Goal: Information Seeking & Learning: Learn about a topic

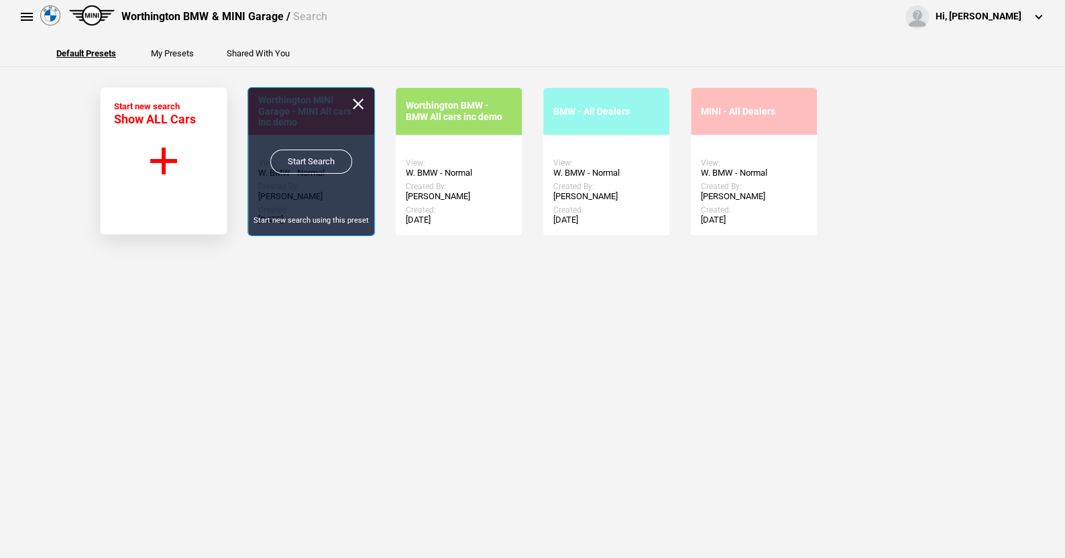
click at [311, 156] on link "Start Search" at bounding box center [311, 162] width 82 height 24
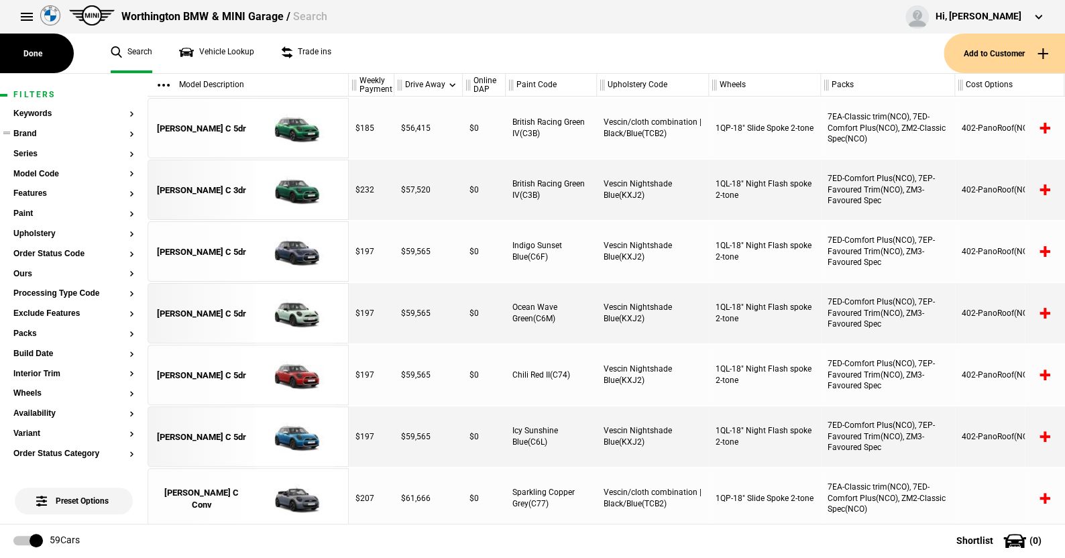
click at [32, 133] on button "Brand" at bounding box center [73, 133] width 121 height 9
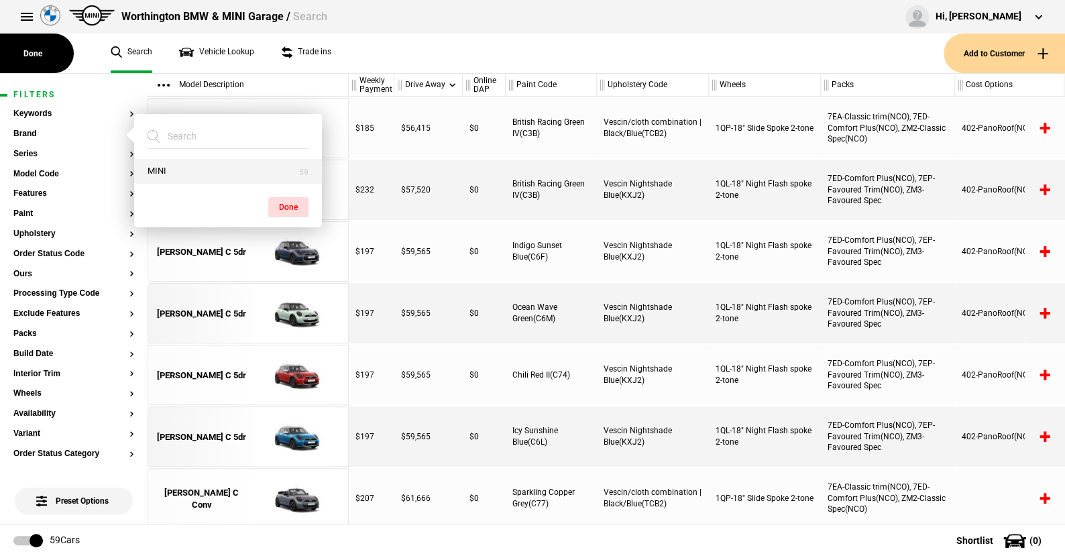
click at [185, 172] on button "MINI" at bounding box center [228, 171] width 188 height 25
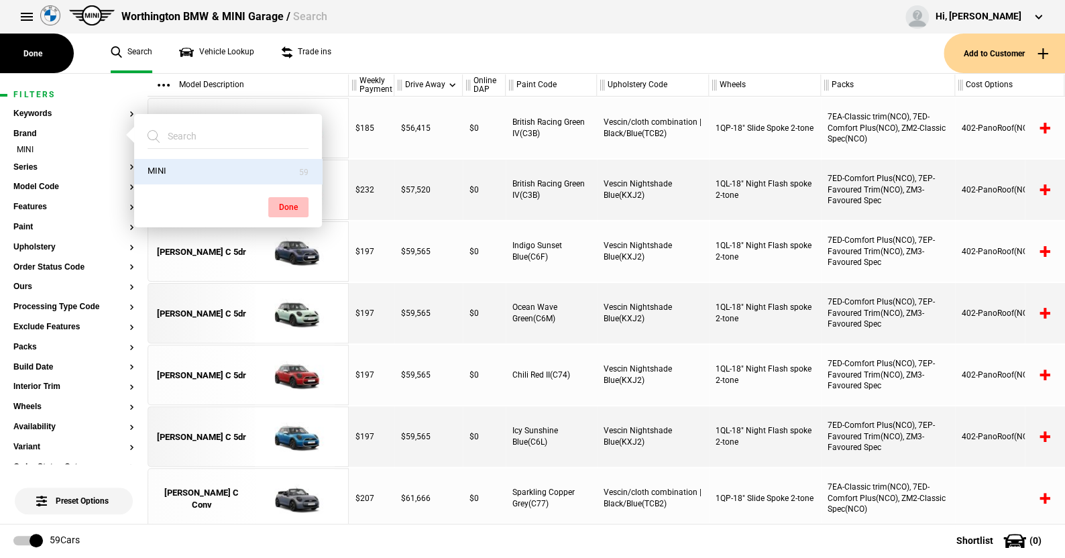
click at [281, 203] on button "Done" at bounding box center [288, 207] width 40 height 20
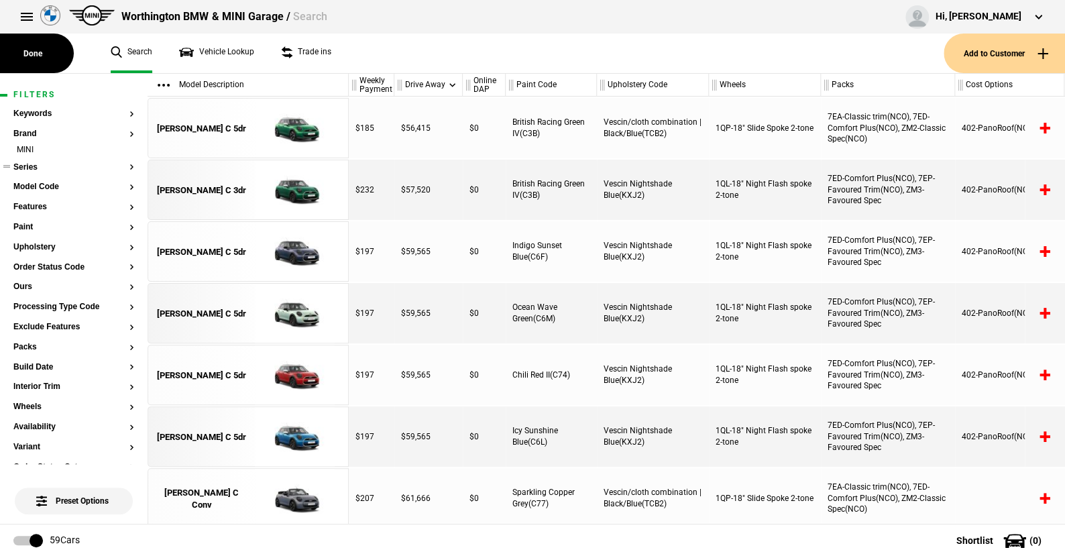
click at [35, 163] on button "Series" at bounding box center [73, 167] width 121 height 9
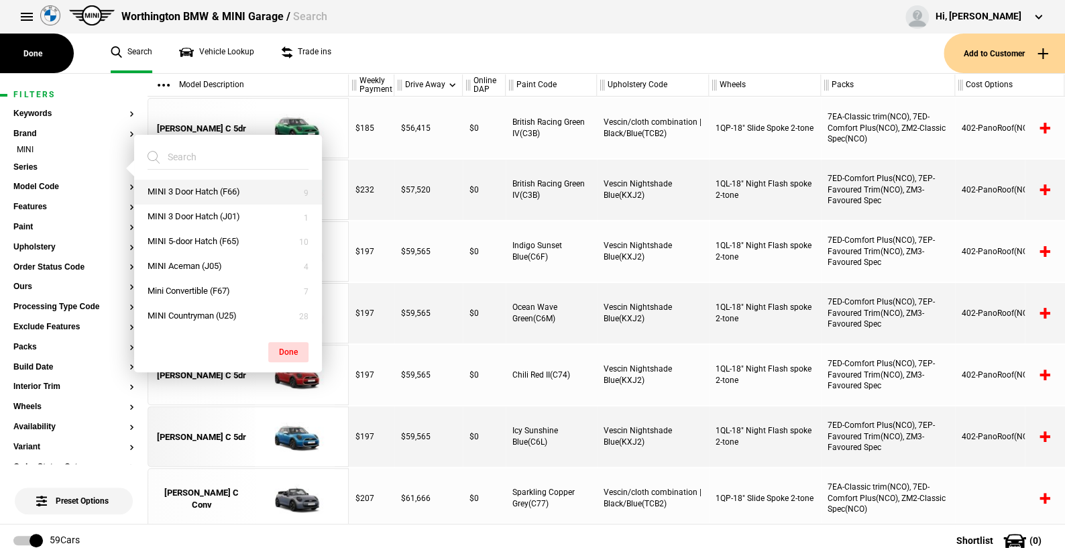
click at [197, 186] on button "MINI 3 Door Hatch (F66)" at bounding box center [228, 192] width 188 height 25
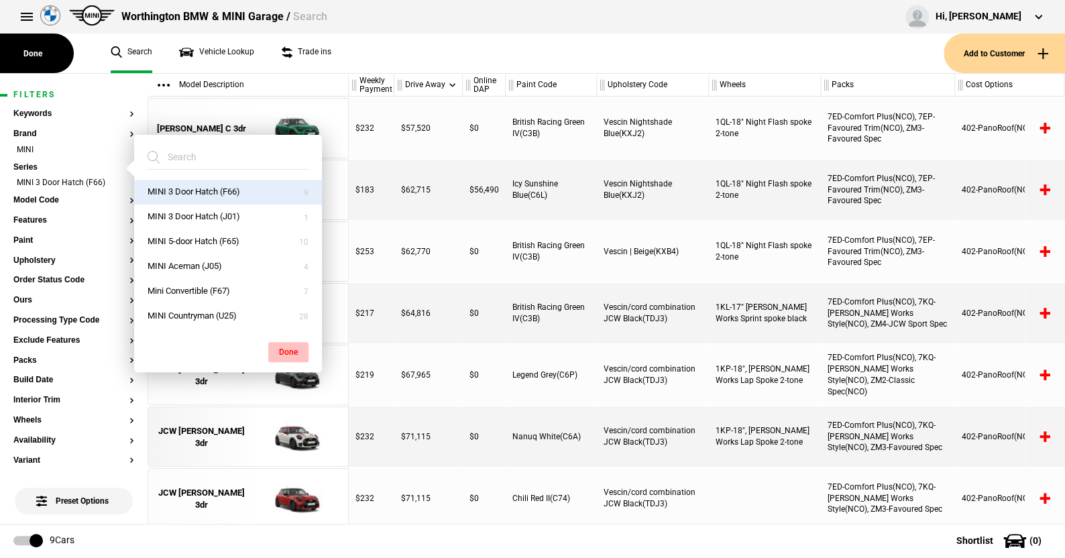
click at [292, 347] on button "Done" at bounding box center [288, 352] width 40 height 20
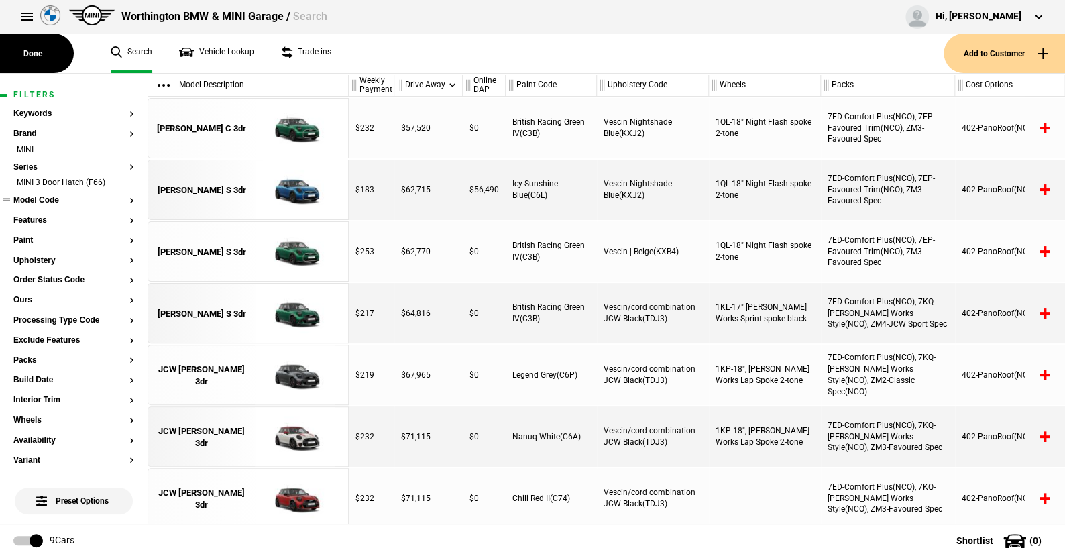
click at [51, 202] on button "Model Code" at bounding box center [73, 200] width 121 height 9
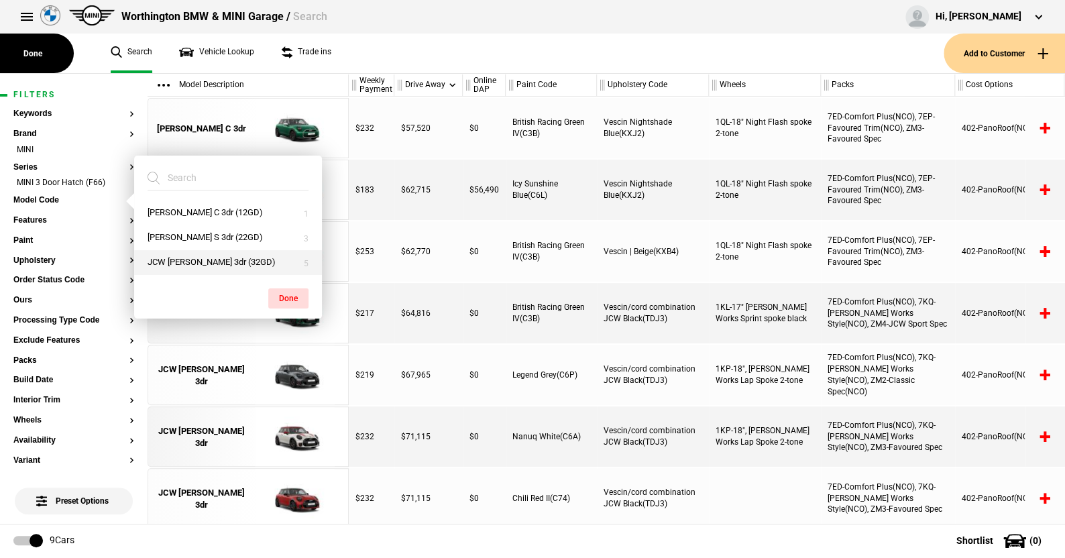
click at [191, 261] on button "JCW Cooper 3dr (32GD)" at bounding box center [228, 262] width 188 height 25
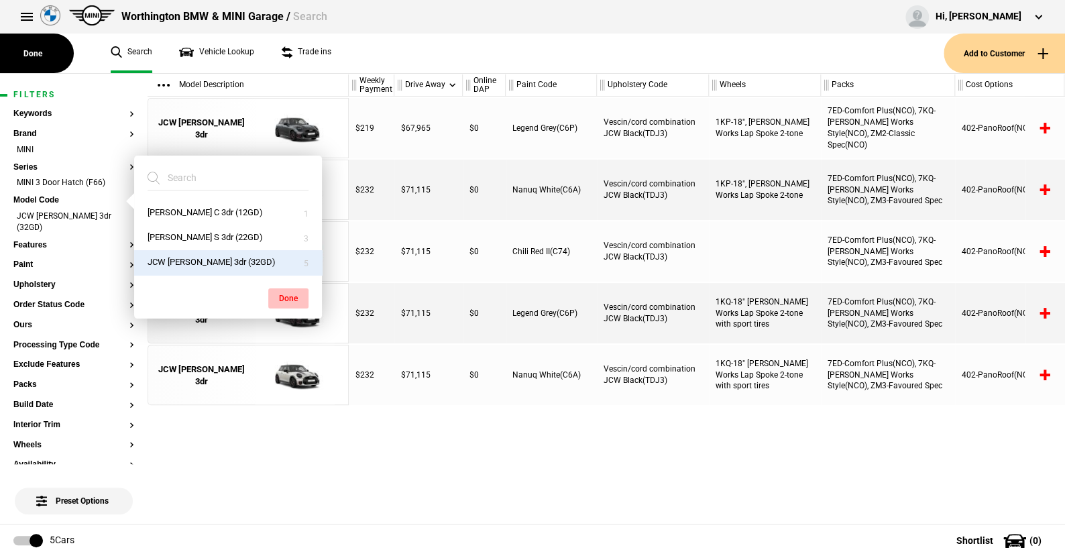
click at [290, 299] on button "Done" at bounding box center [288, 298] width 40 height 20
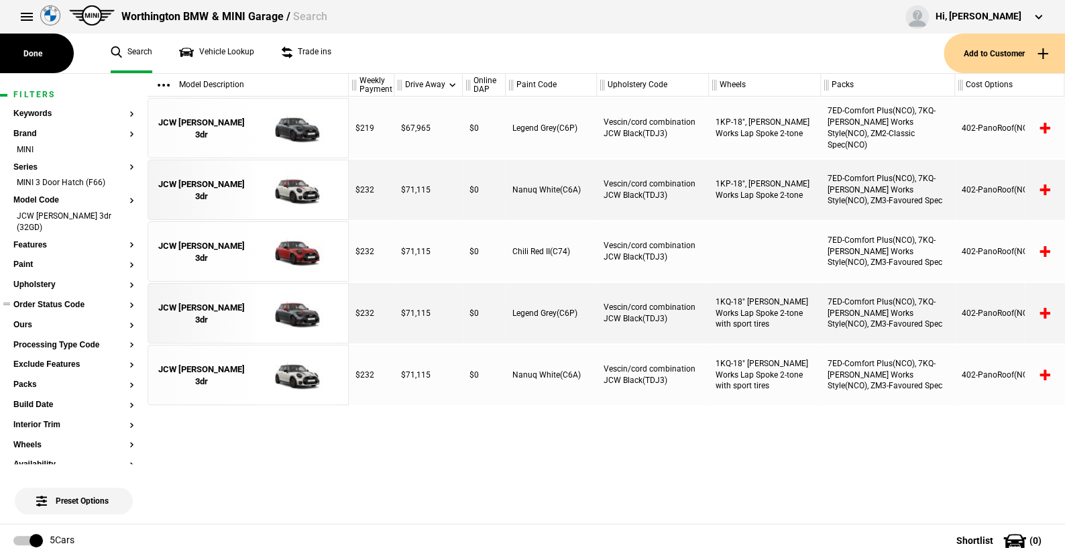
click at [66, 301] on button "Order Status Code" at bounding box center [73, 305] width 121 height 9
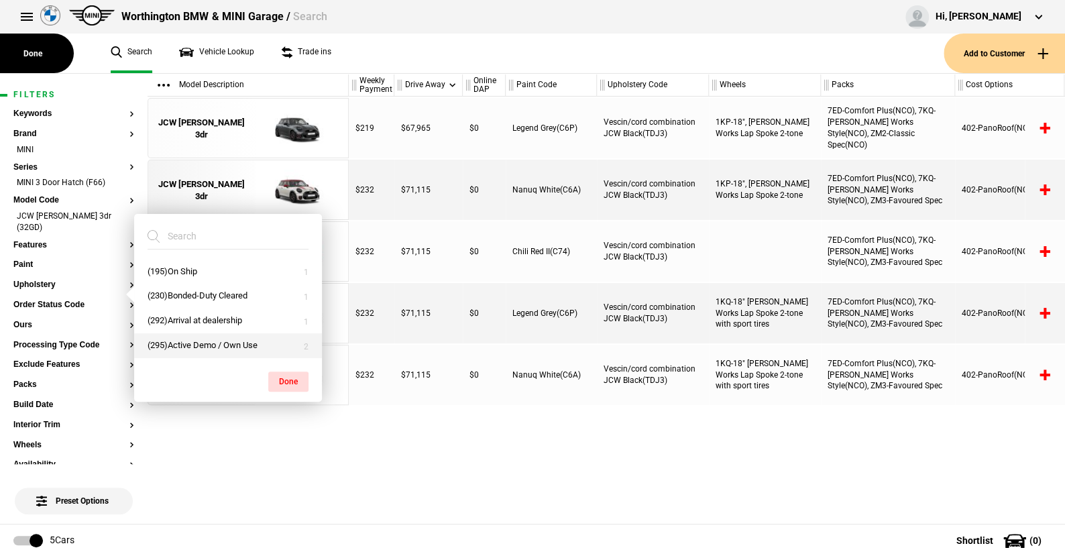
click at [180, 337] on button "(295)Active Demo / Own Use" at bounding box center [228, 345] width 188 height 25
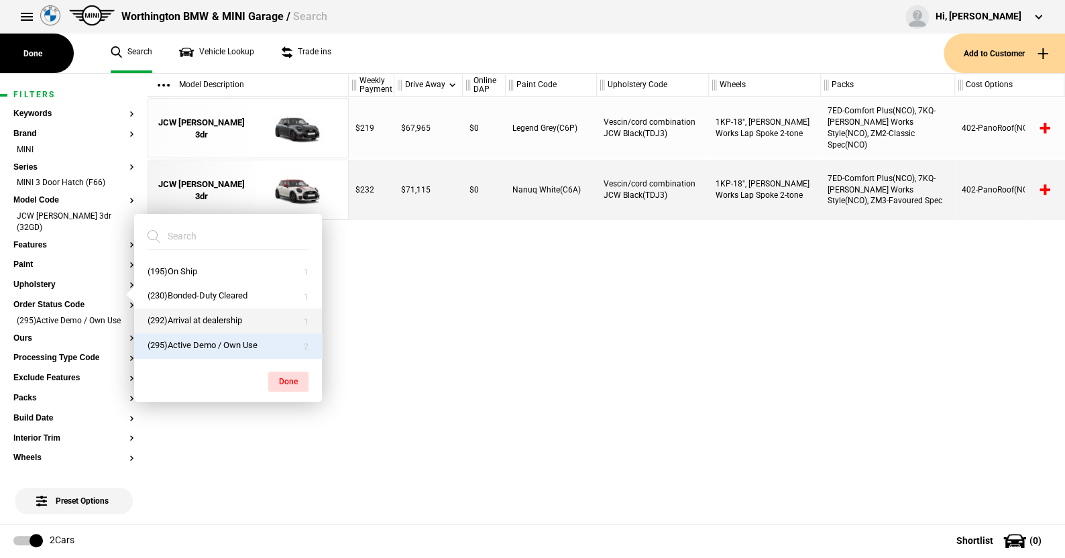
click at [179, 317] on button "(292)Arrival at dealership" at bounding box center [228, 321] width 188 height 25
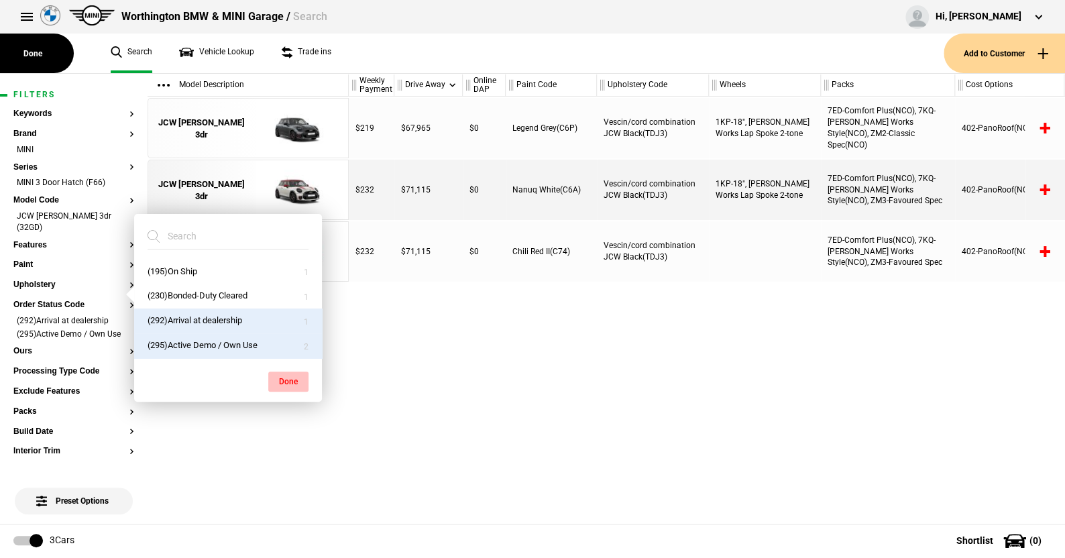
click at [282, 374] on button "Done" at bounding box center [288, 382] width 40 height 20
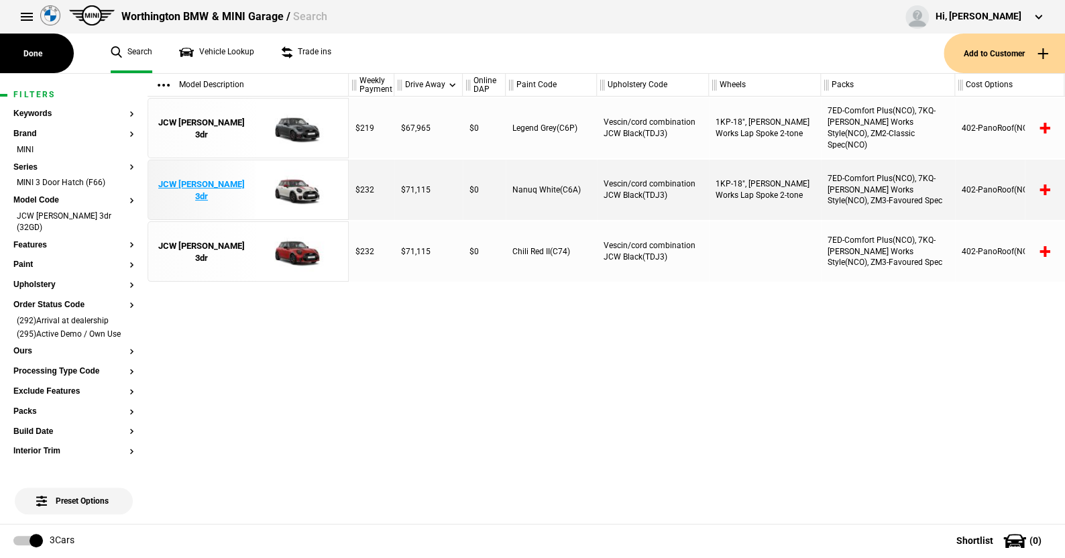
click at [303, 184] on img at bounding box center [294, 190] width 93 height 60
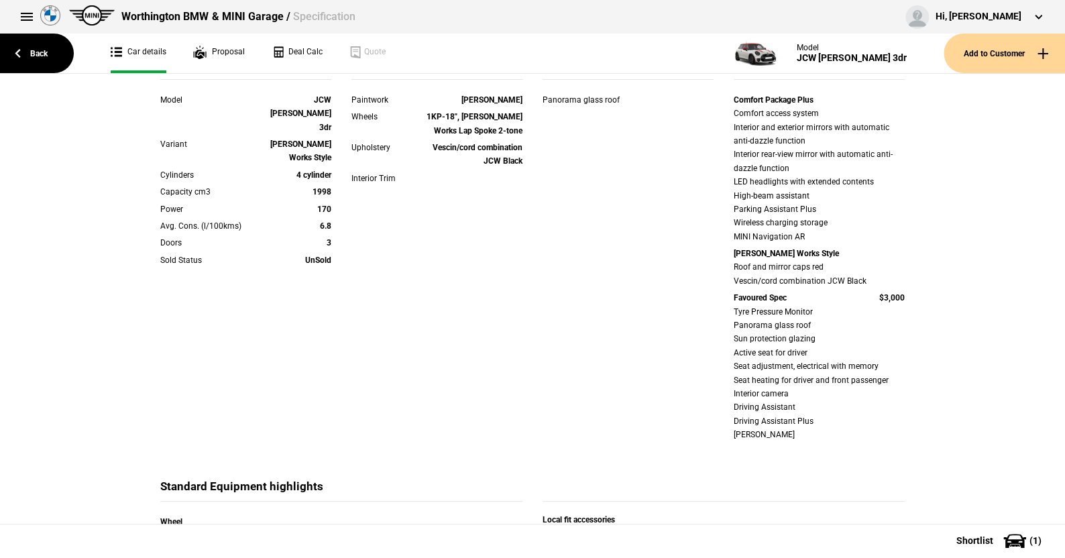
scroll to position [470, 0]
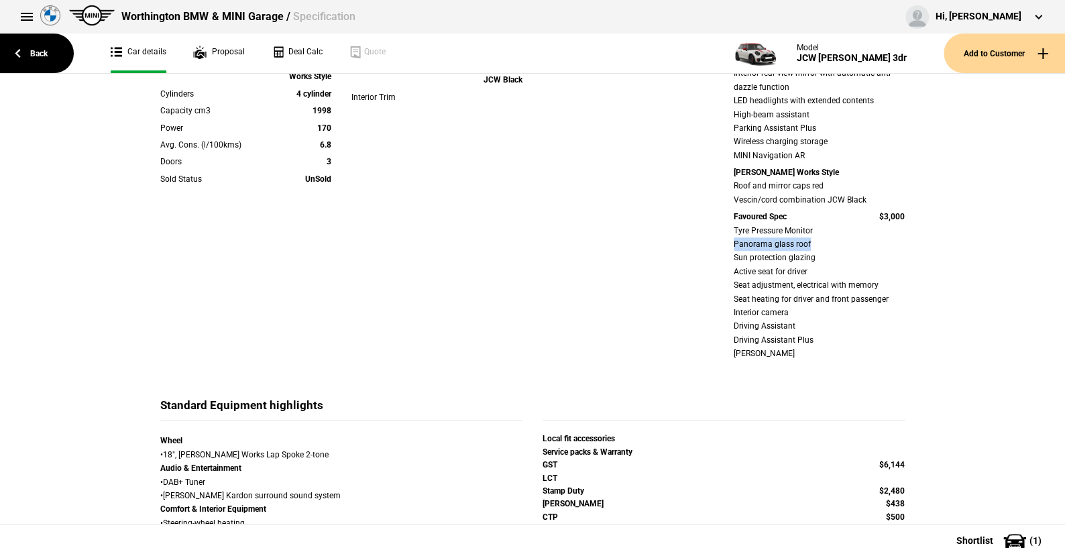
drag, startPoint x: 722, startPoint y: 243, endPoint x: 818, endPoint y: 242, distance: 95.9
click at [818, 242] on div "Comfort Package Plus Comfort access system Interior and exterior mirrors with a…" at bounding box center [819, 188] width 191 height 352
drag, startPoint x: 719, startPoint y: 260, endPoint x: 952, endPoint y: 265, distance: 232.8
click at [952, 265] on div "Details Model JCW Cooper 3dr Variant John Cooper Works Style Cylinders 4 cylind…" at bounding box center [532, 302] width 1065 height 1239
click at [674, 297] on div "Details Model JCW Cooper 3dr Variant John Cooper Works Style Cylinders 4 cylind…" at bounding box center [532, 186] width 765 height 423
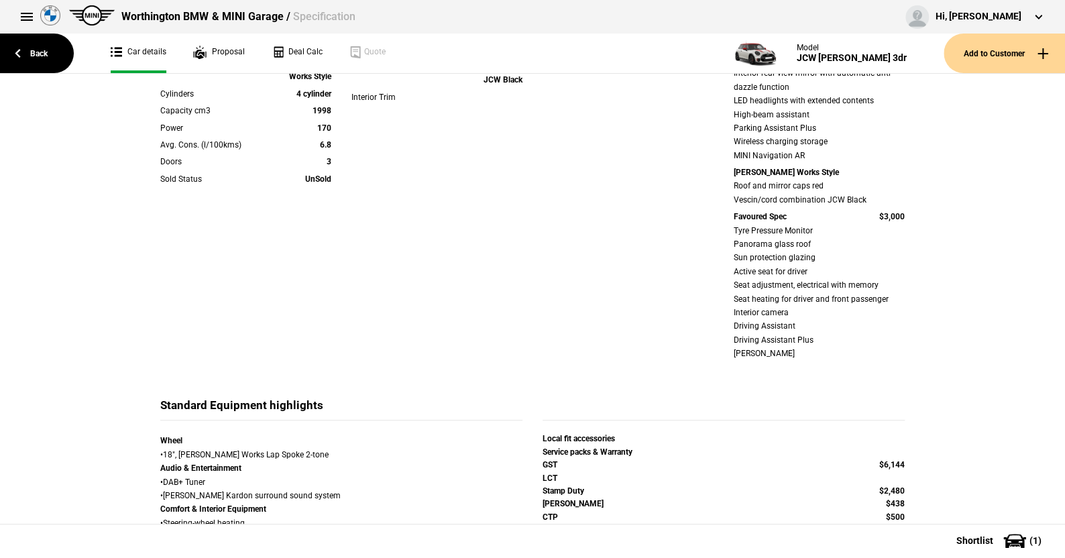
scroll to position [0, 0]
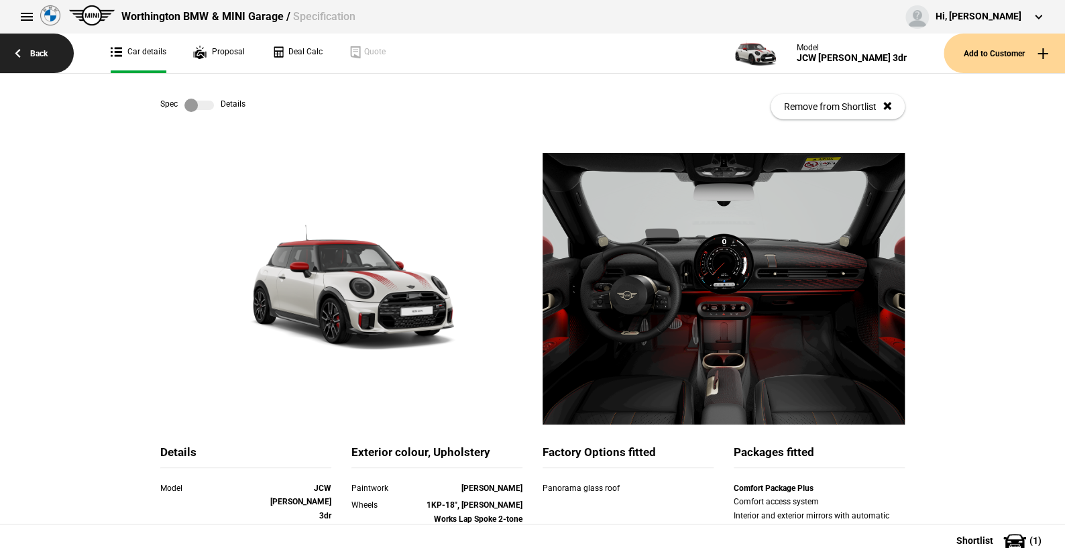
click at [37, 53] on link "Back" at bounding box center [37, 54] width 74 height 40
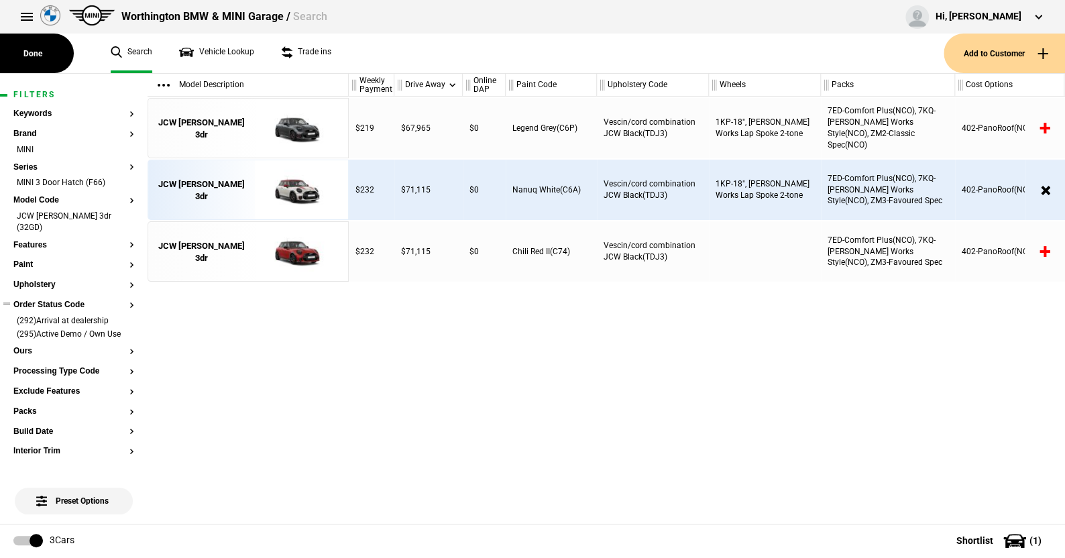
click at [70, 301] on button "Order Status Code" at bounding box center [73, 305] width 121 height 9
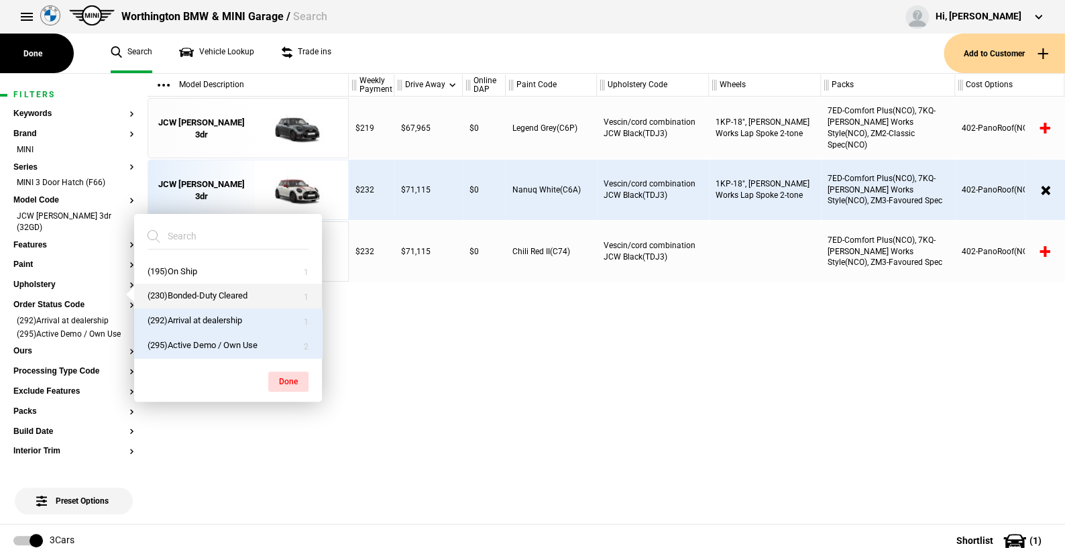
click at [178, 292] on button "(230)Bonded-Duty Cleared" at bounding box center [228, 296] width 188 height 25
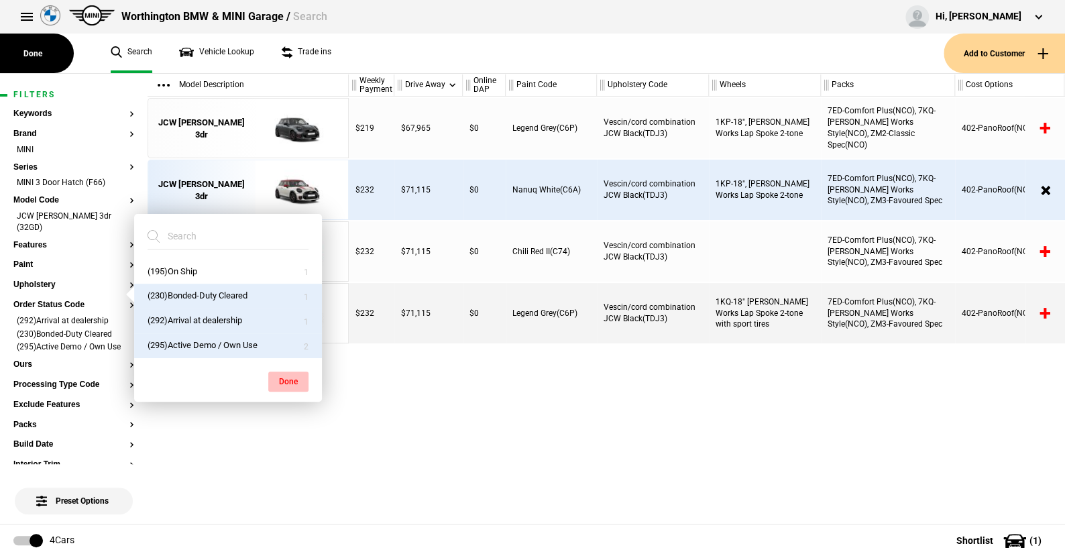
click at [281, 376] on button "Done" at bounding box center [288, 382] width 40 height 20
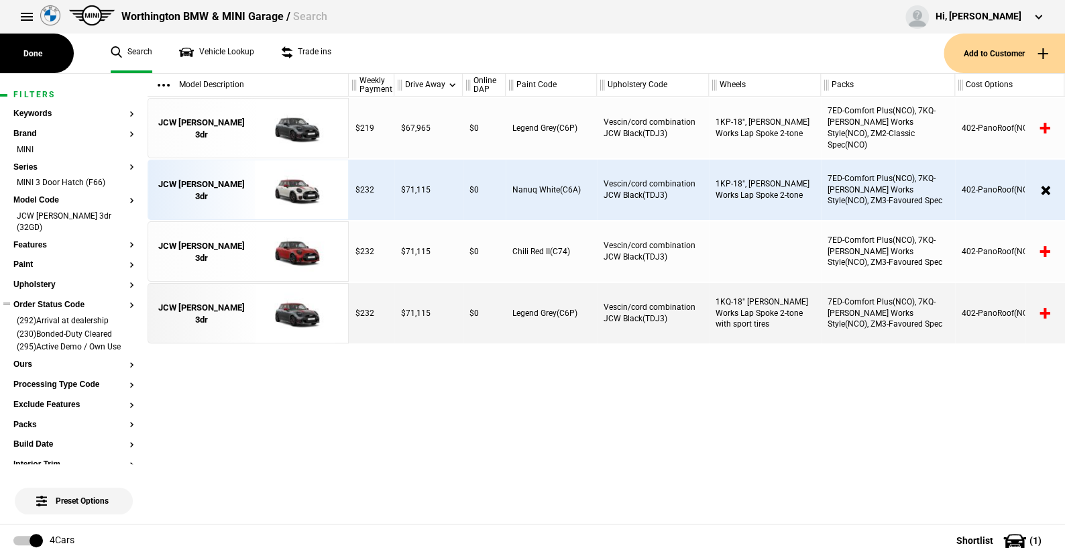
click at [55, 301] on button "Order Status Code" at bounding box center [73, 305] width 121 height 9
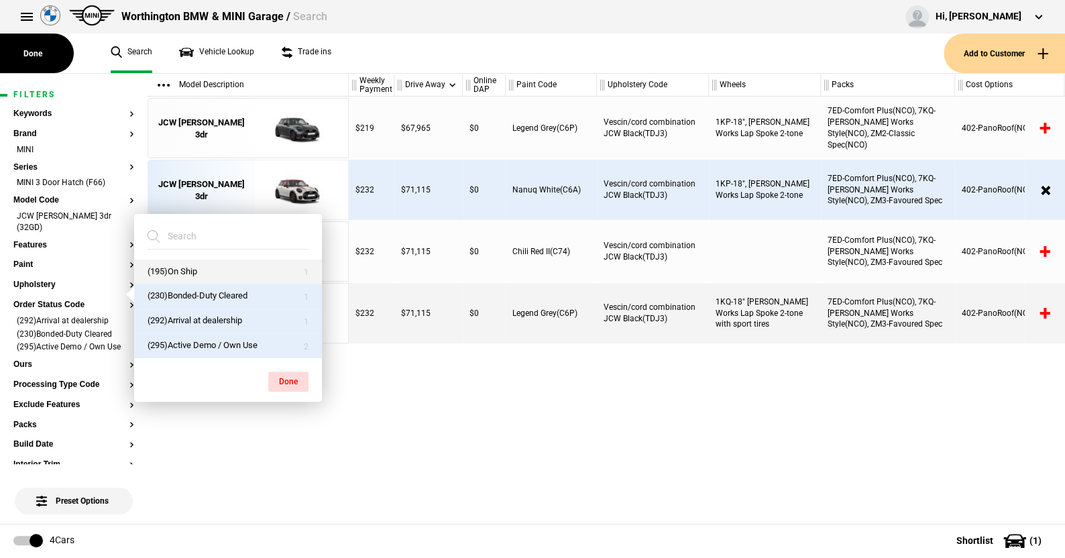
click at [182, 270] on button "(195)On Ship" at bounding box center [228, 272] width 188 height 25
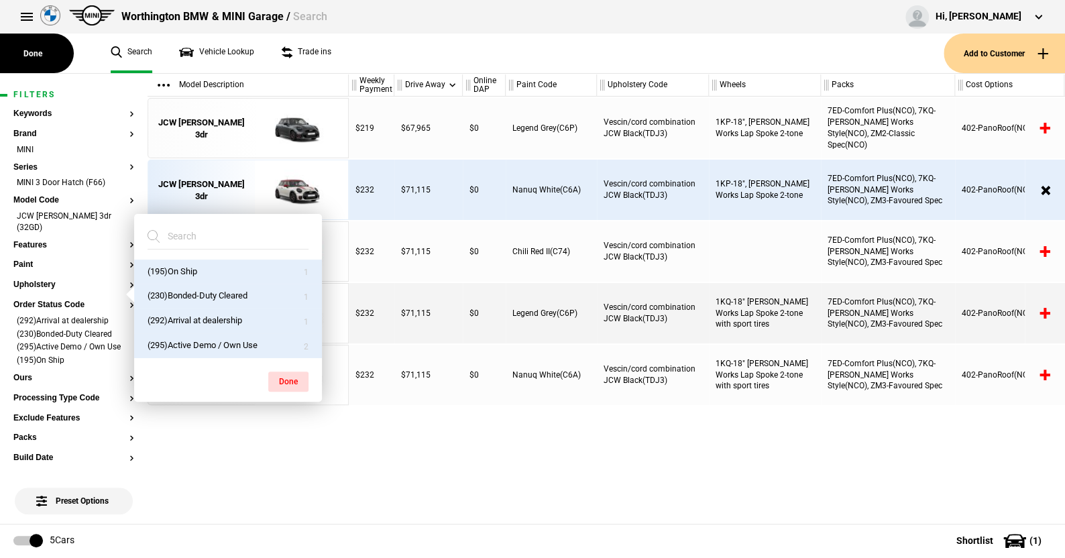
click at [186, 337] on button "(295)Active Demo / Own Use" at bounding box center [228, 345] width 188 height 25
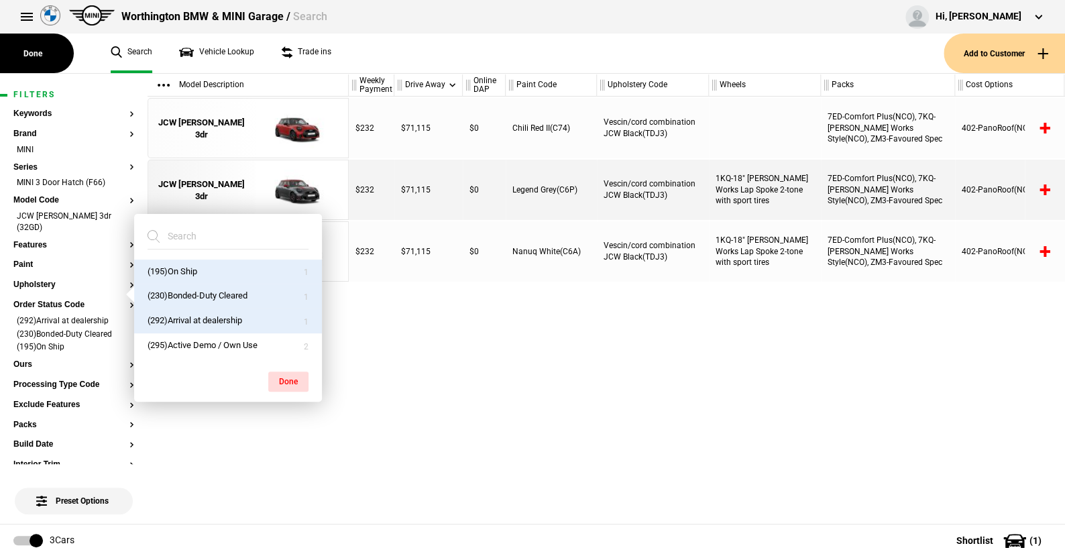
click at [193, 315] on button "(292)Arrival at dealership" at bounding box center [228, 321] width 188 height 25
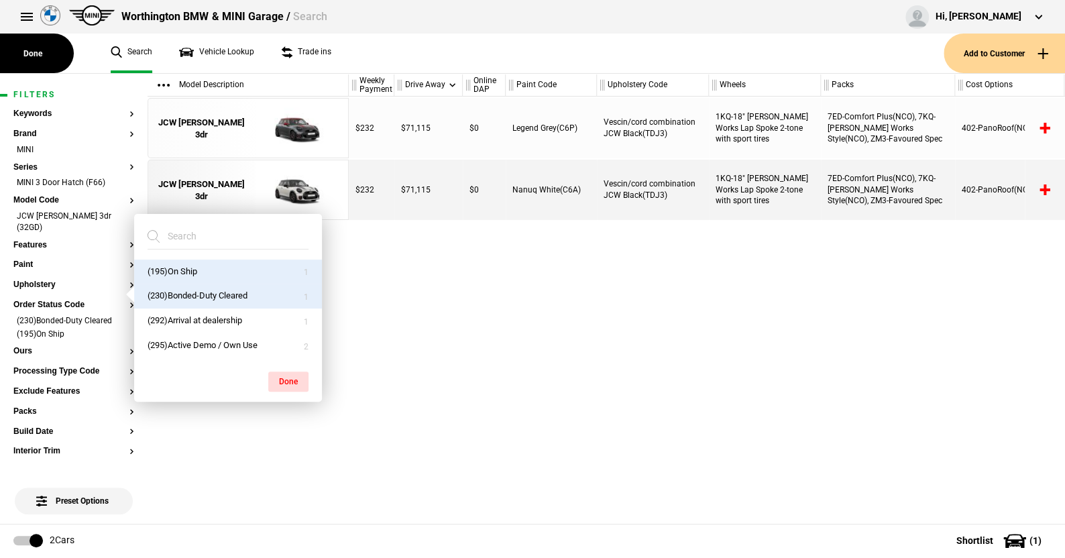
click at [377, 337] on div "$232 $71,115 $0 Legend Grey(C6P) Vescin/cord combination JCW Black(TDJ3) 1KQ-18…" at bounding box center [707, 310] width 716 height 427
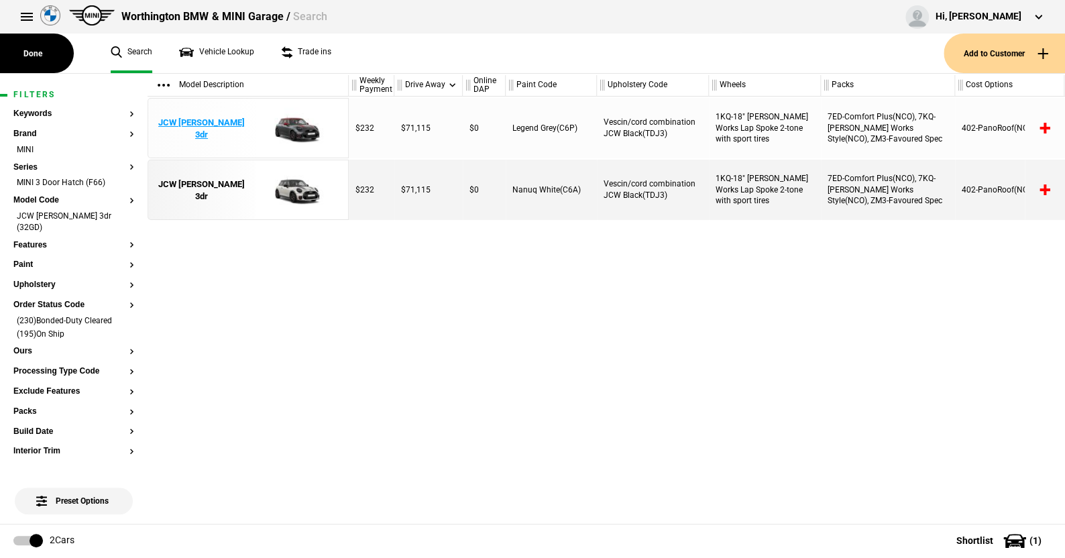
click at [303, 123] on img at bounding box center [294, 129] width 93 height 60
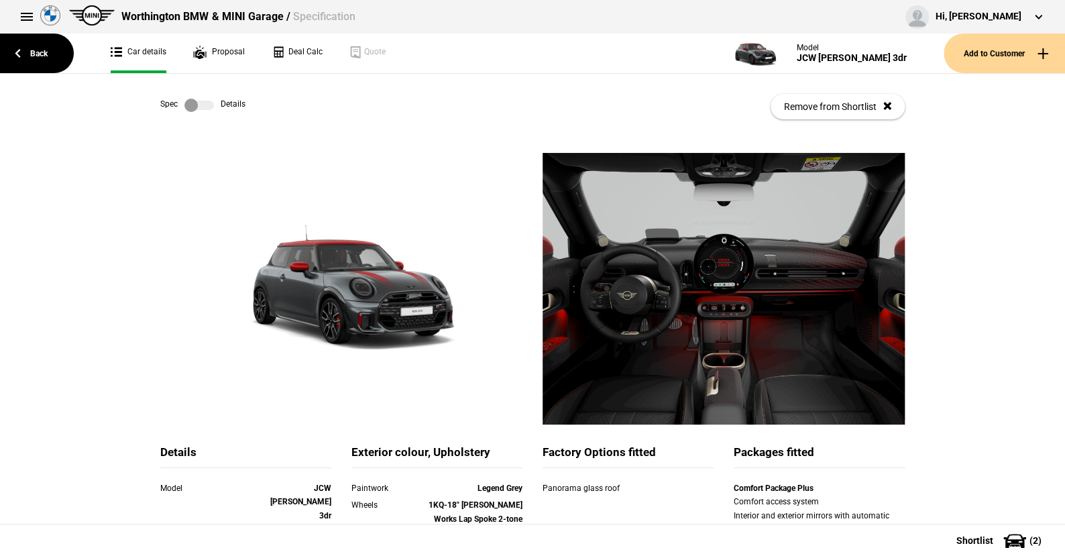
click at [213, 107] on link at bounding box center [199, 105] width 43 height 13
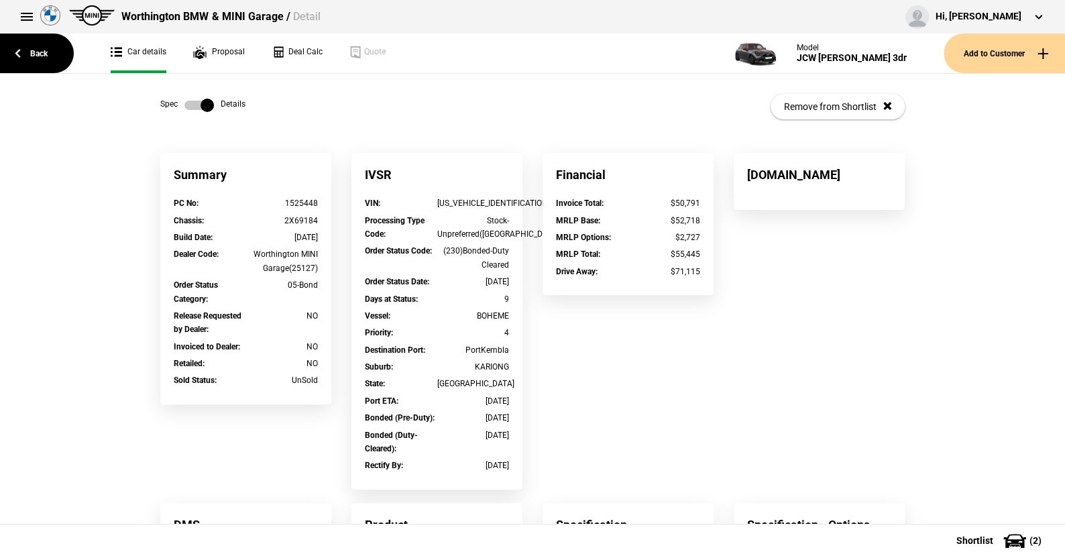
click at [178, 104] on link at bounding box center [199, 105] width 43 height 13
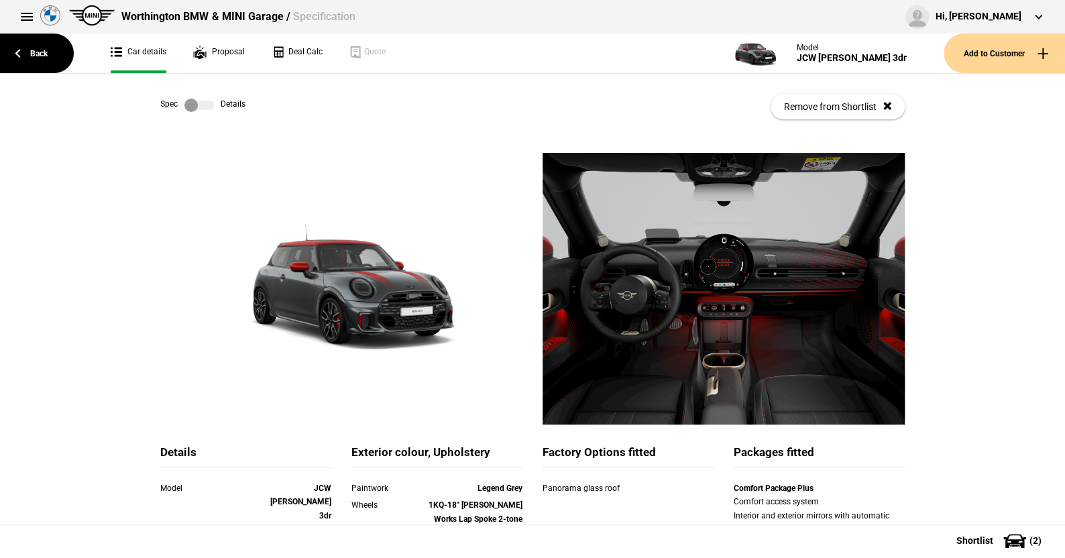
click at [201, 109] on label at bounding box center [199, 105] width 30 height 13
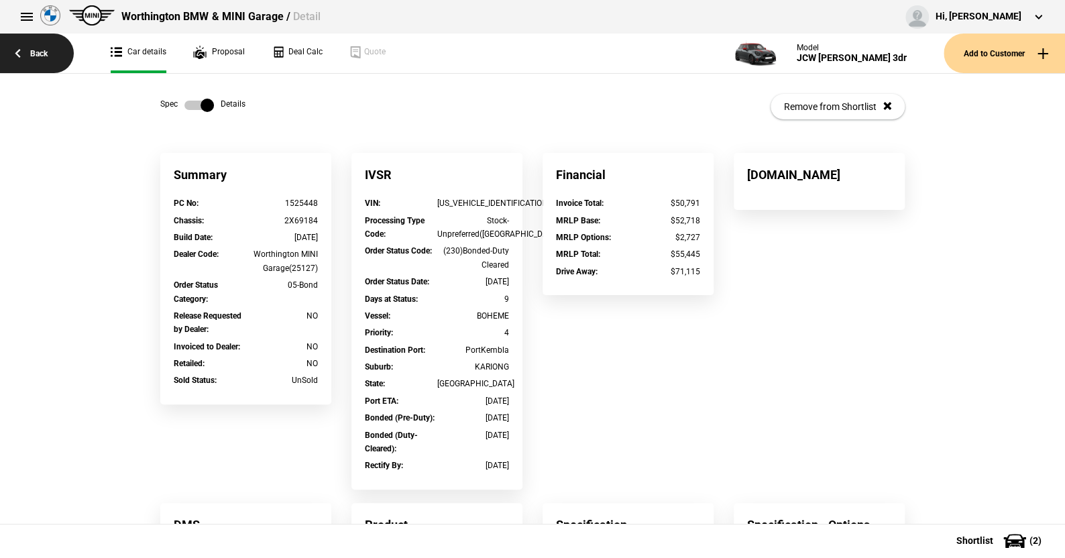
click at [38, 52] on link "Back" at bounding box center [37, 54] width 74 height 40
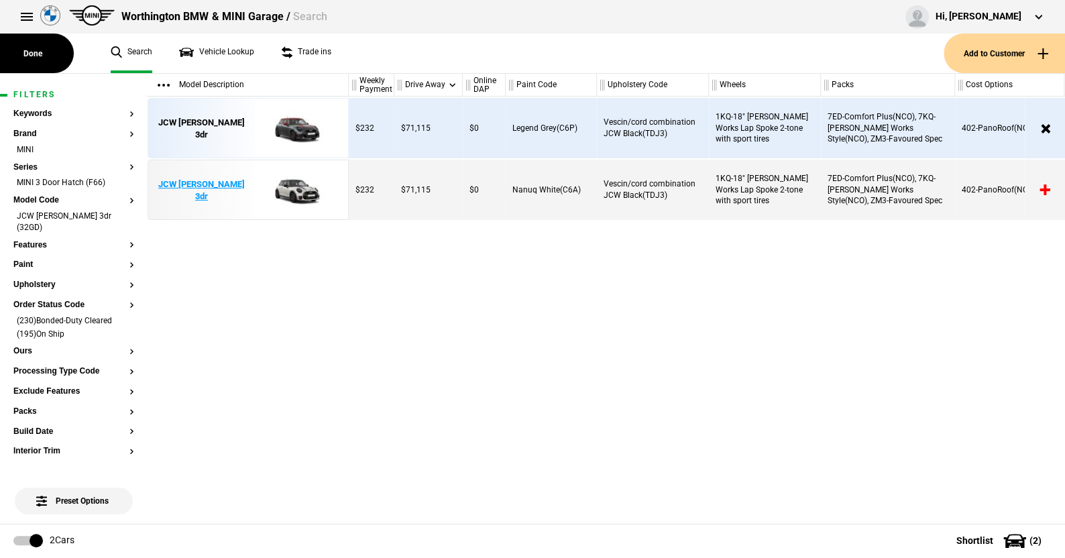
click at [303, 186] on img at bounding box center [294, 190] width 93 height 60
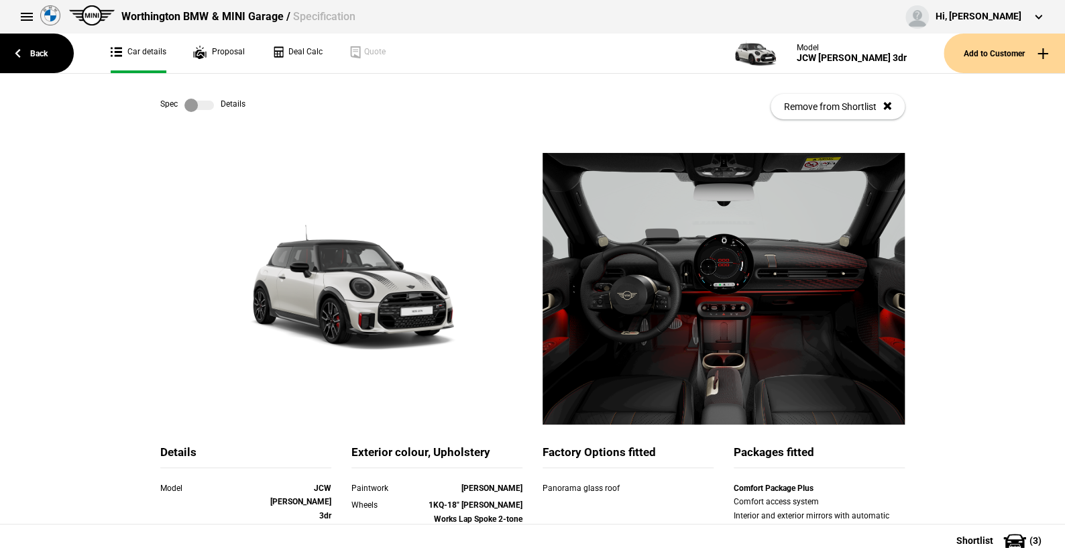
click at [207, 105] on label at bounding box center [199, 105] width 30 height 13
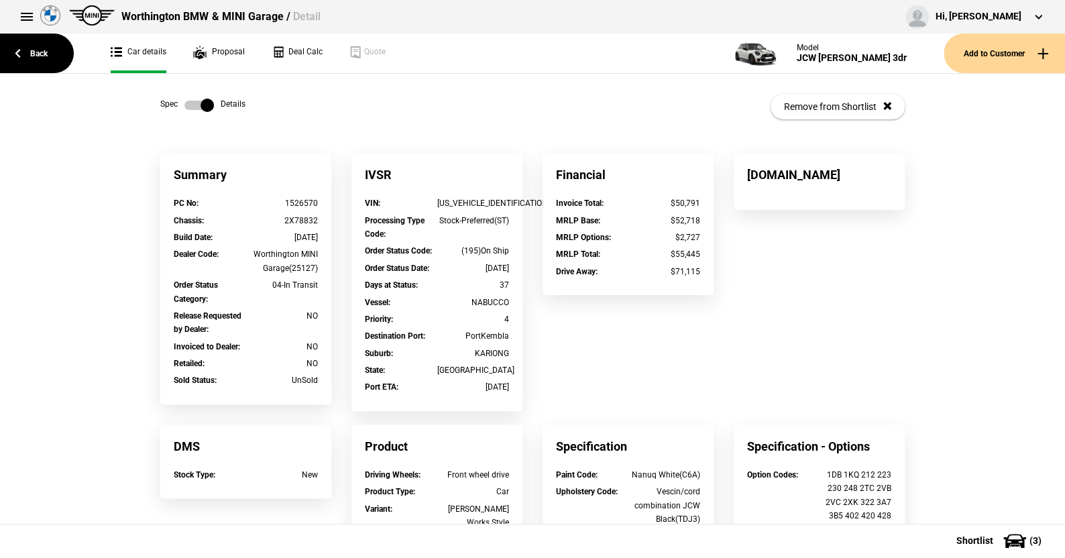
click at [186, 104] on label at bounding box center [199, 105] width 30 height 13
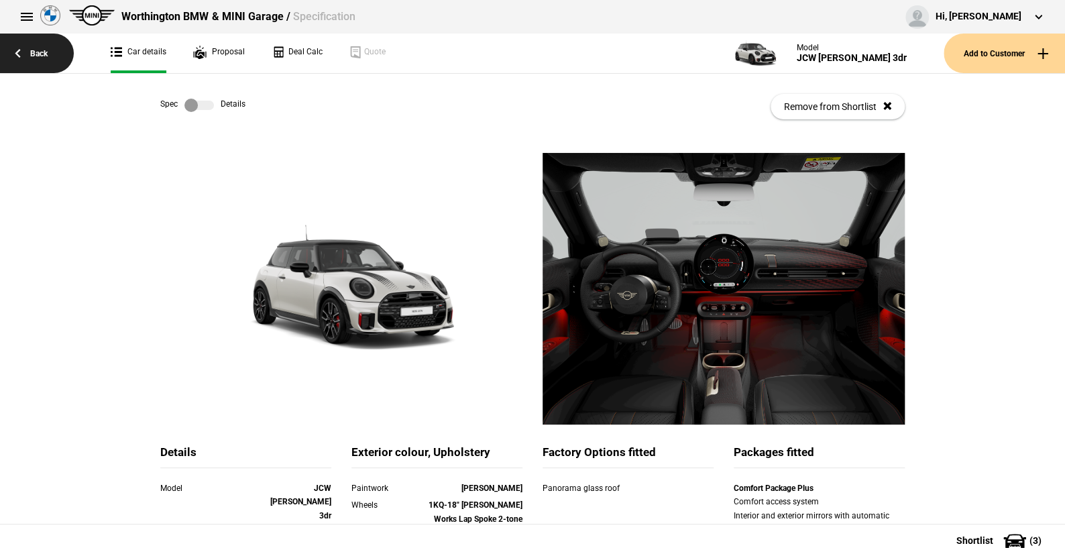
click at [38, 53] on link "Back" at bounding box center [37, 54] width 74 height 40
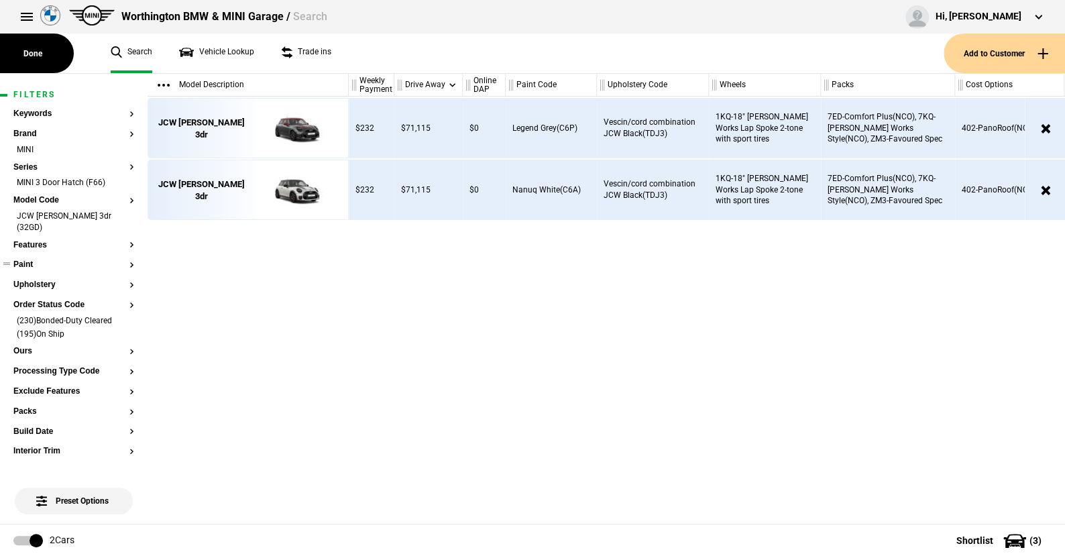
click at [38, 260] on button "Paint" at bounding box center [73, 264] width 121 height 9
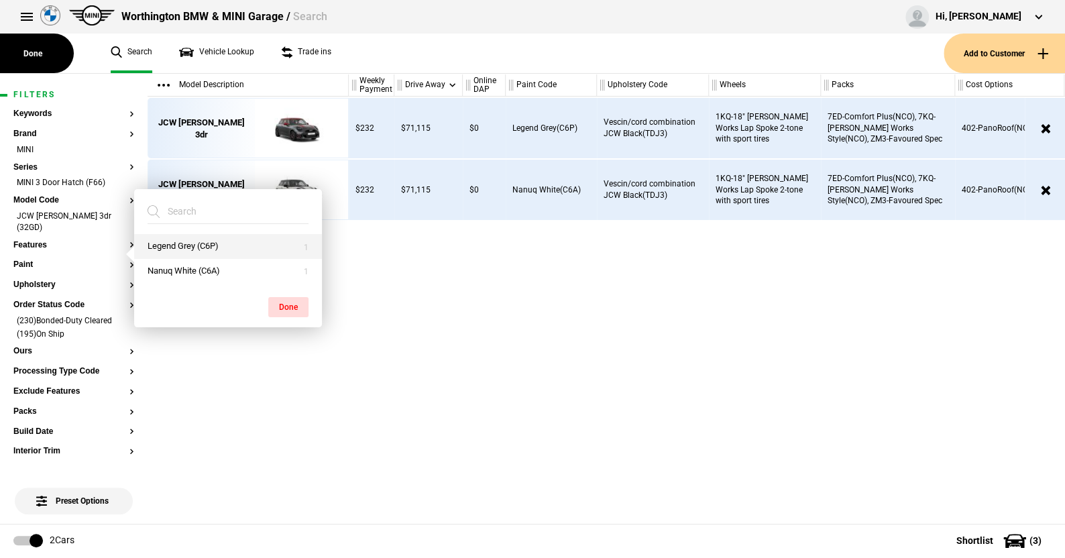
click at [168, 239] on button "Legend Grey (C6P)" at bounding box center [228, 246] width 188 height 25
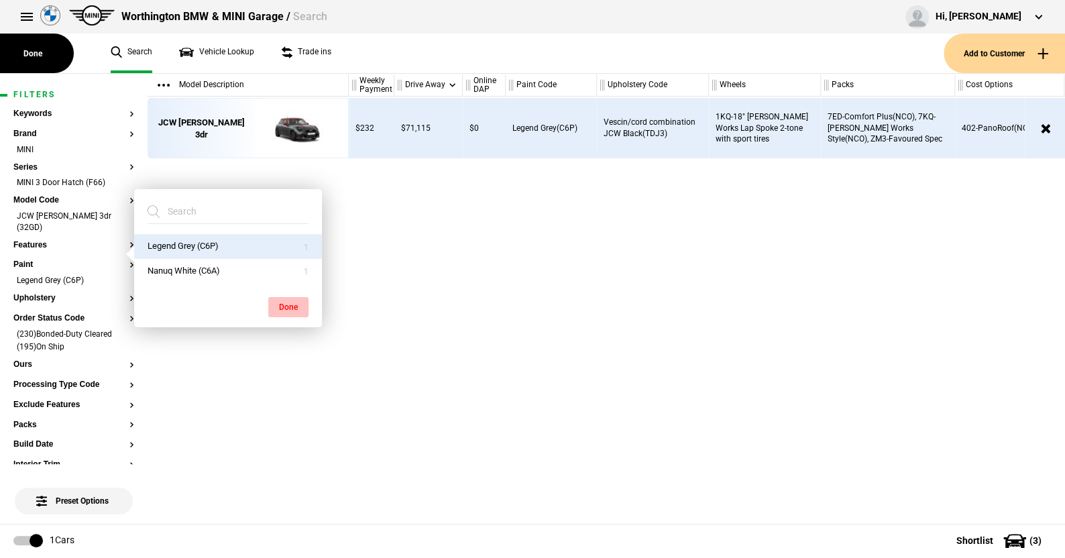
click at [299, 305] on button "Done" at bounding box center [288, 307] width 40 height 20
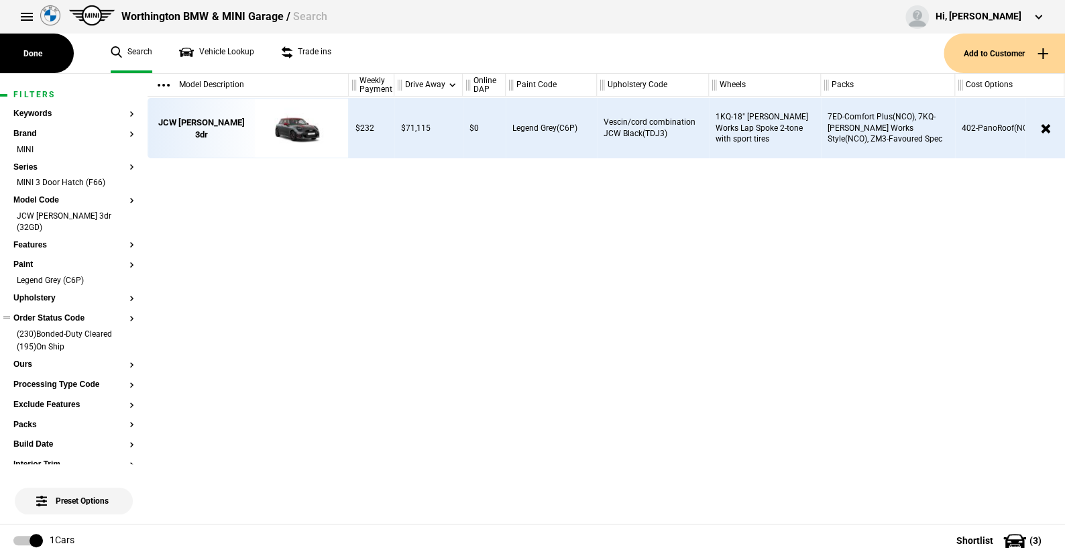
click at [48, 314] on button "Order Status Code" at bounding box center [73, 318] width 121 height 9
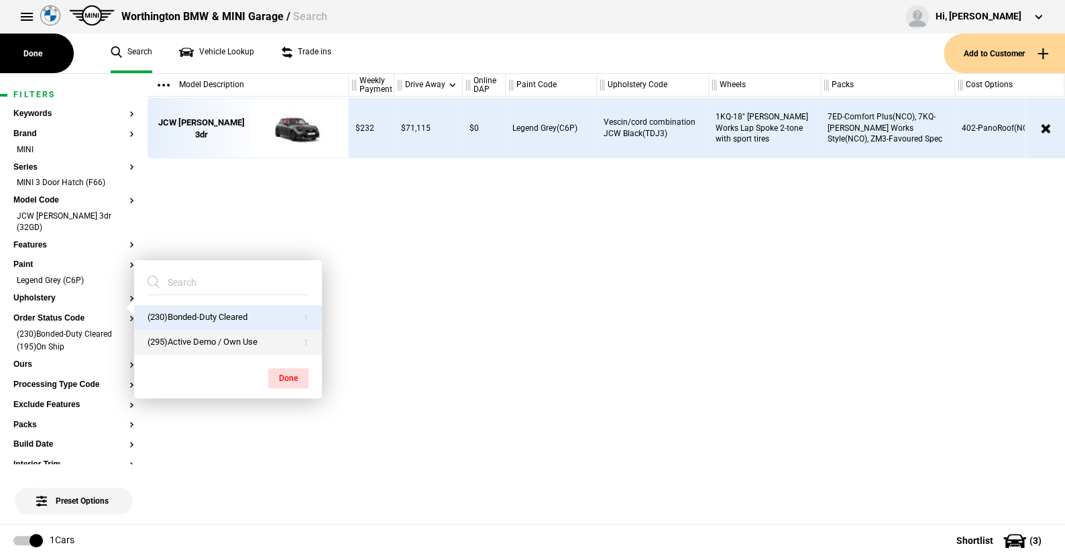
click at [172, 334] on button "(295)Active Demo / Own Use" at bounding box center [228, 342] width 188 height 25
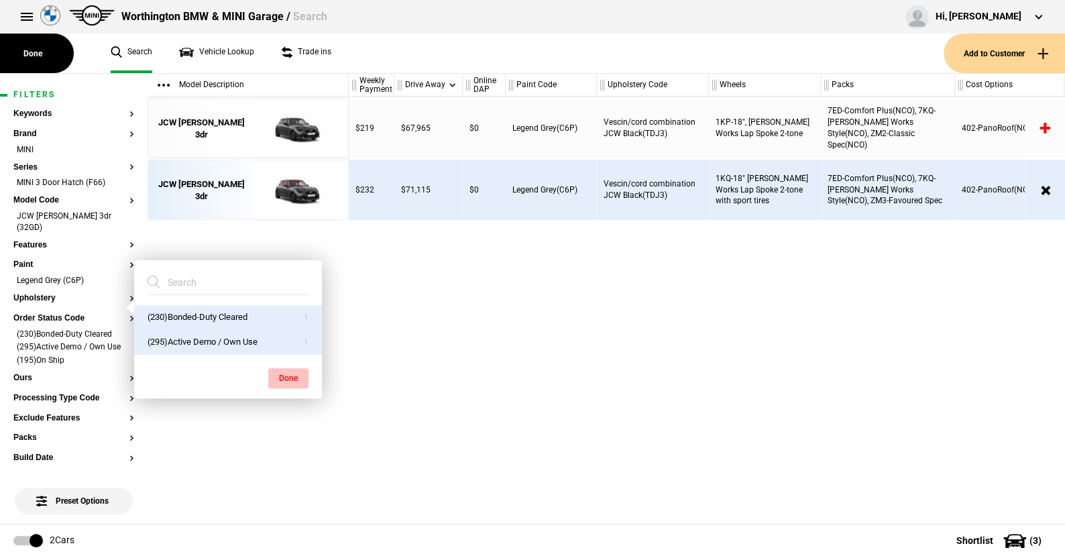
click at [284, 372] on button "Done" at bounding box center [288, 378] width 40 height 20
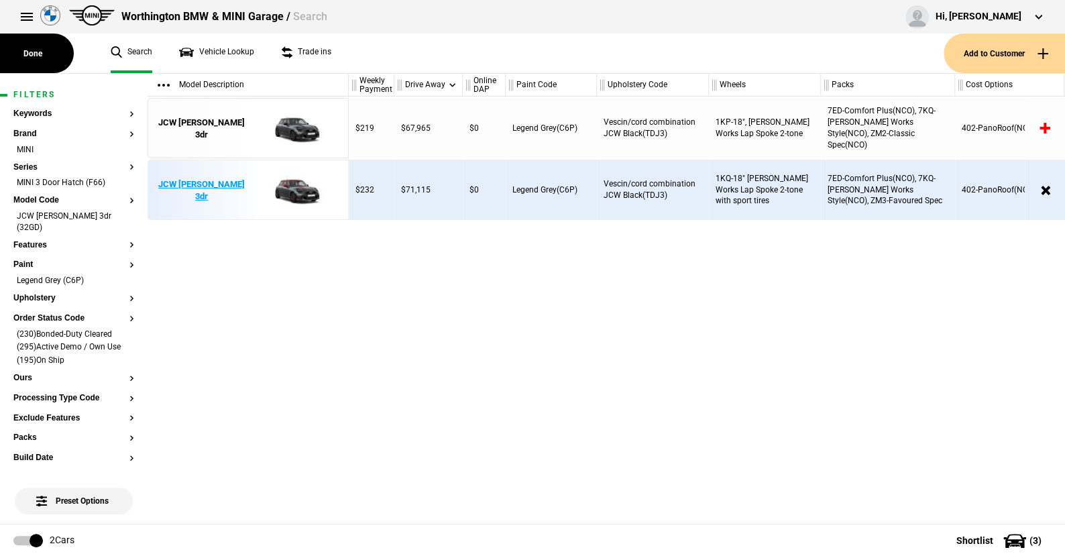
click at [290, 184] on img at bounding box center [294, 190] width 93 height 60
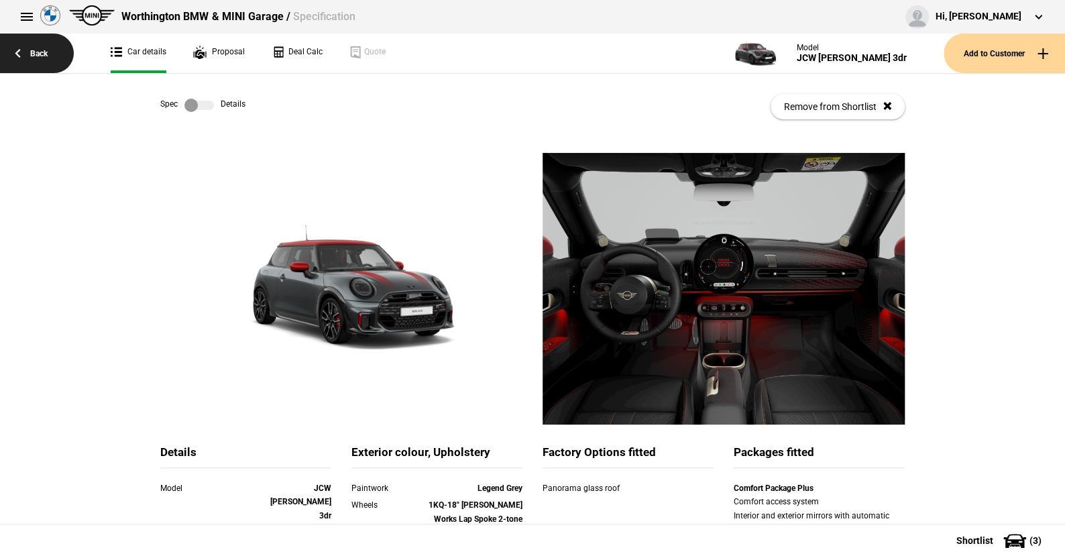
click at [35, 46] on link "Back" at bounding box center [37, 54] width 74 height 40
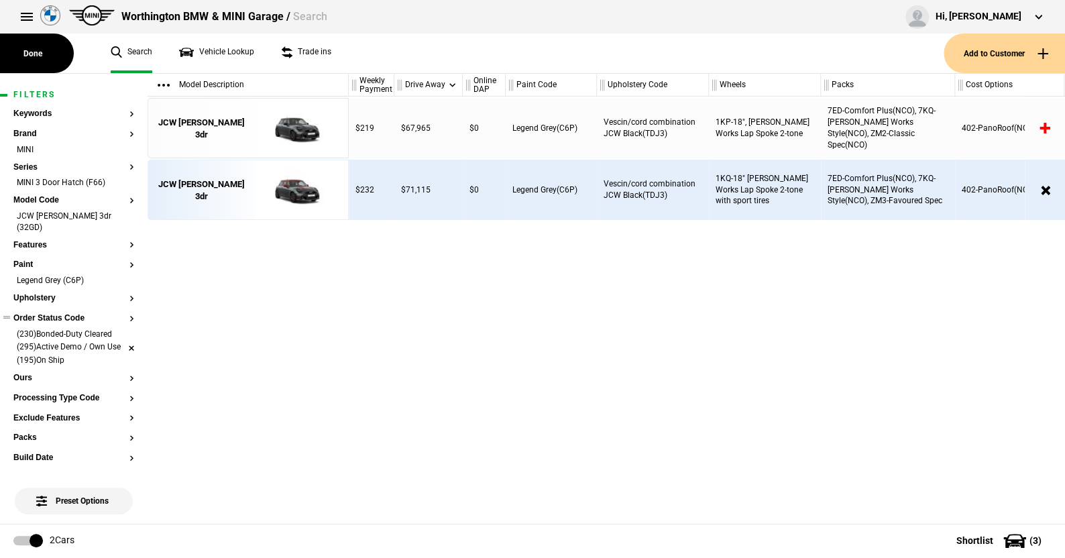
click at [120, 341] on li "(295)Active Demo / Own Use" at bounding box center [73, 347] width 121 height 13
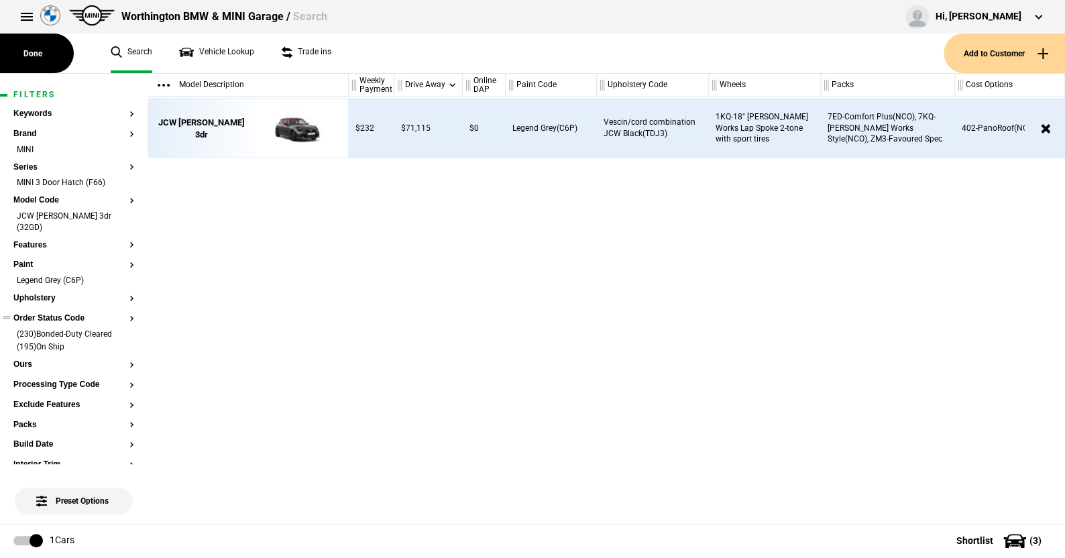
click at [121, 329] on li "(230)Bonded-Duty Cleared" at bounding box center [73, 335] width 121 height 13
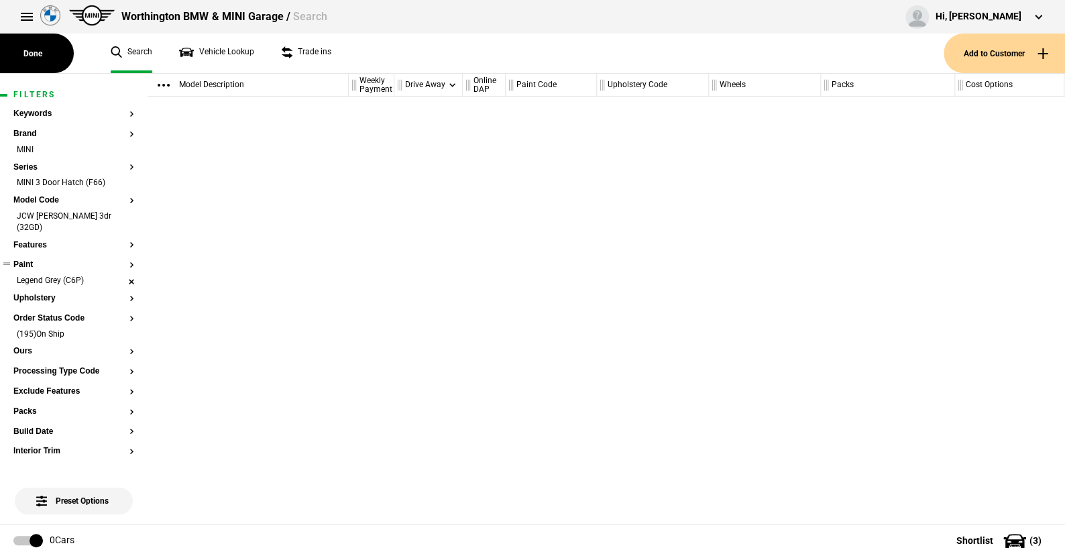
click at [120, 275] on li "Legend Grey (C6P)" at bounding box center [73, 281] width 121 height 13
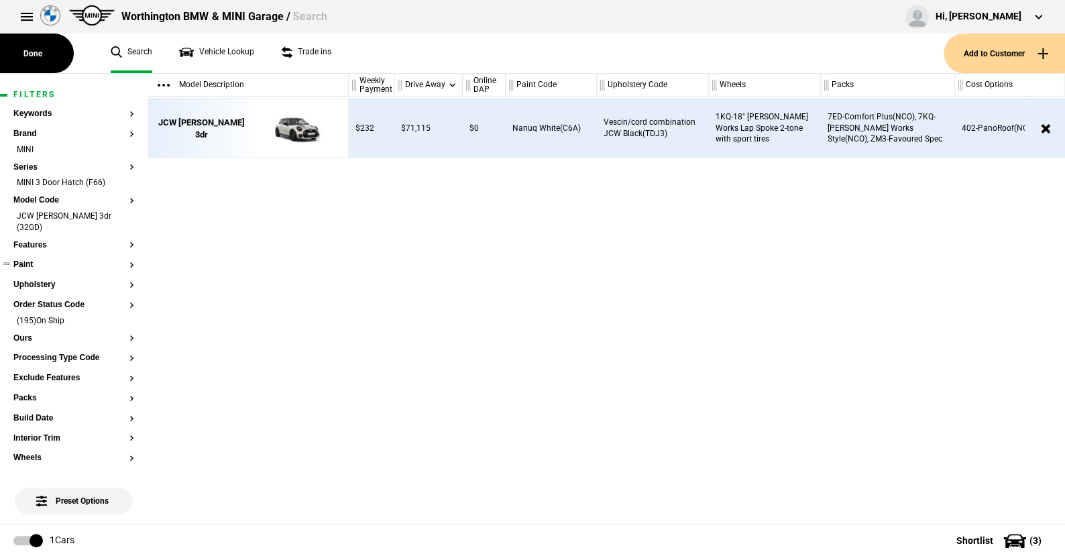
click at [24, 260] on button "Paint" at bounding box center [73, 264] width 121 height 9
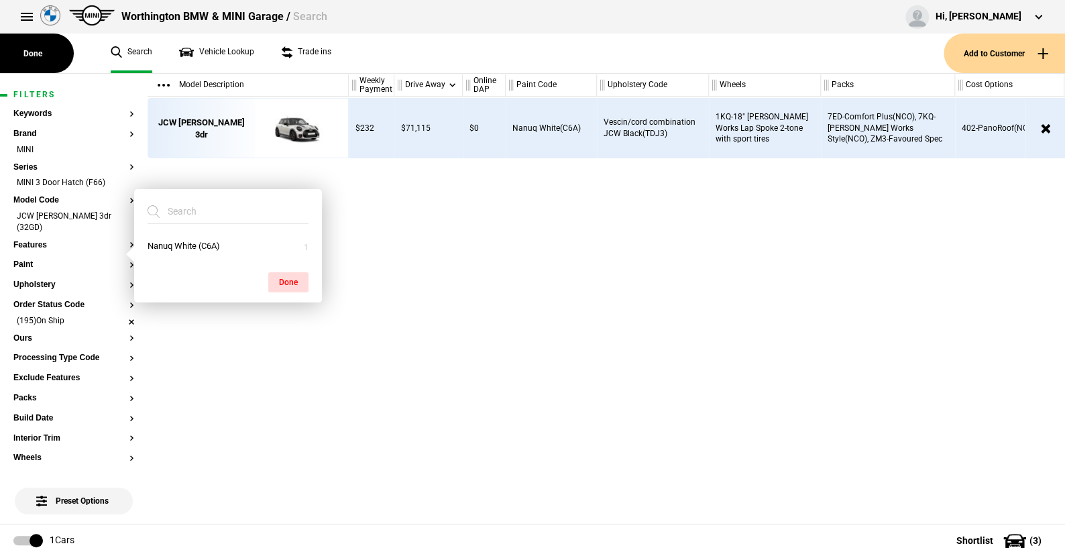
click at [119, 315] on li "(195)On Ship" at bounding box center [73, 321] width 121 height 13
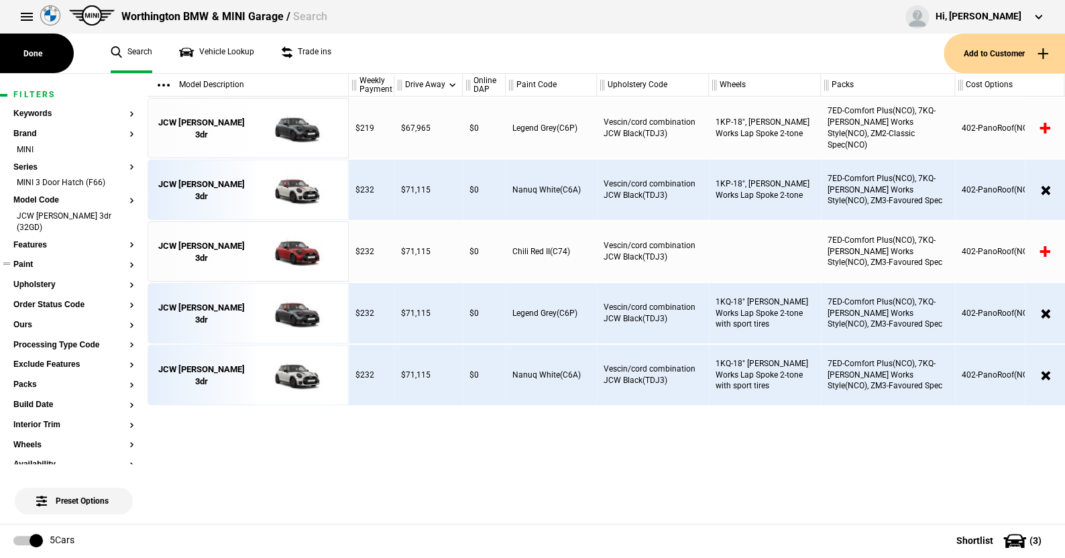
click at [30, 260] on button "Paint" at bounding box center [73, 264] width 121 height 9
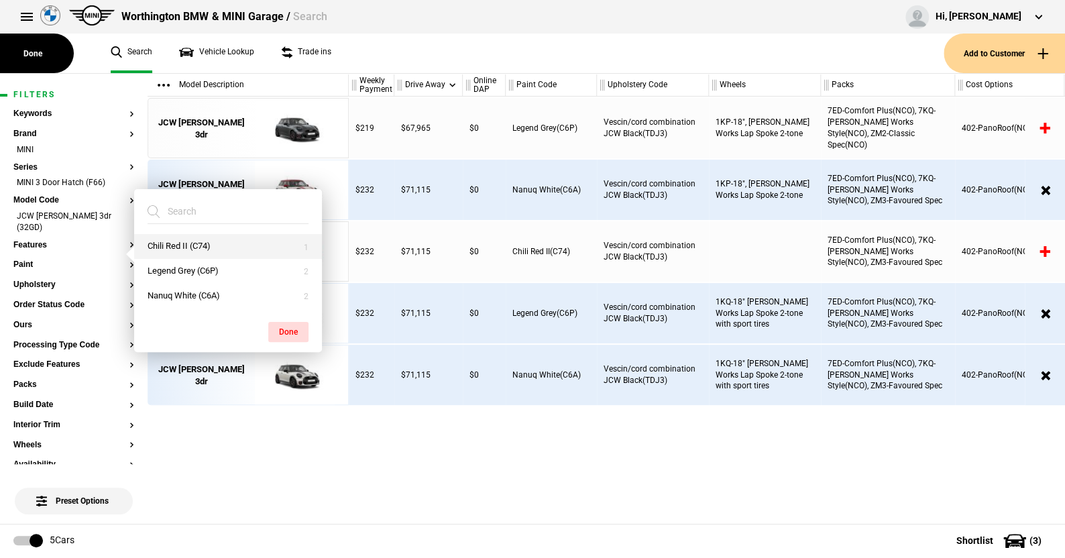
click at [174, 244] on button "Chili Red II (C74)" at bounding box center [228, 246] width 188 height 25
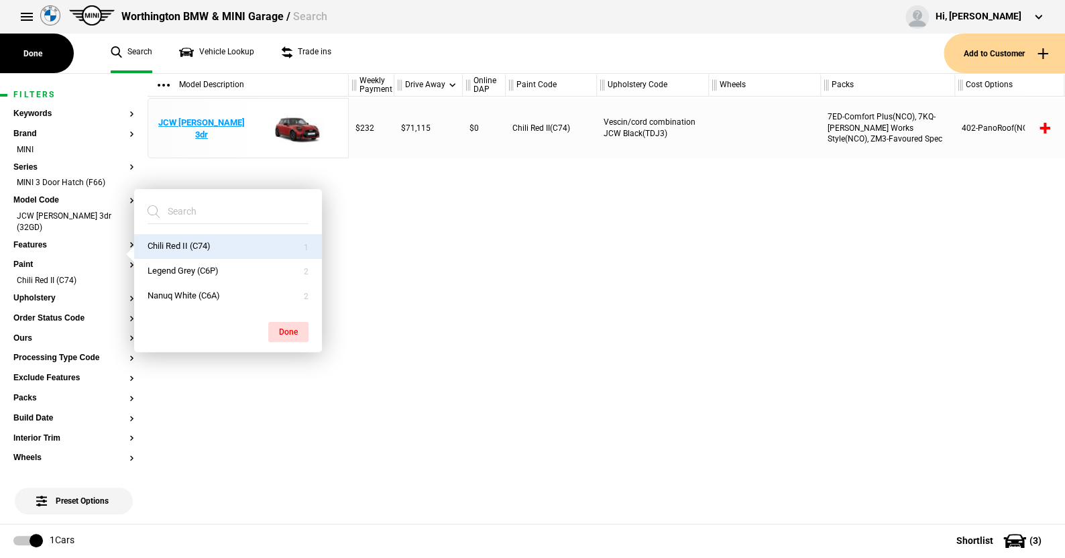
drag, startPoint x: 282, startPoint y: 327, endPoint x: 332, endPoint y: 131, distance: 202.2
click at [282, 322] on button "Done" at bounding box center [288, 332] width 40 height 20
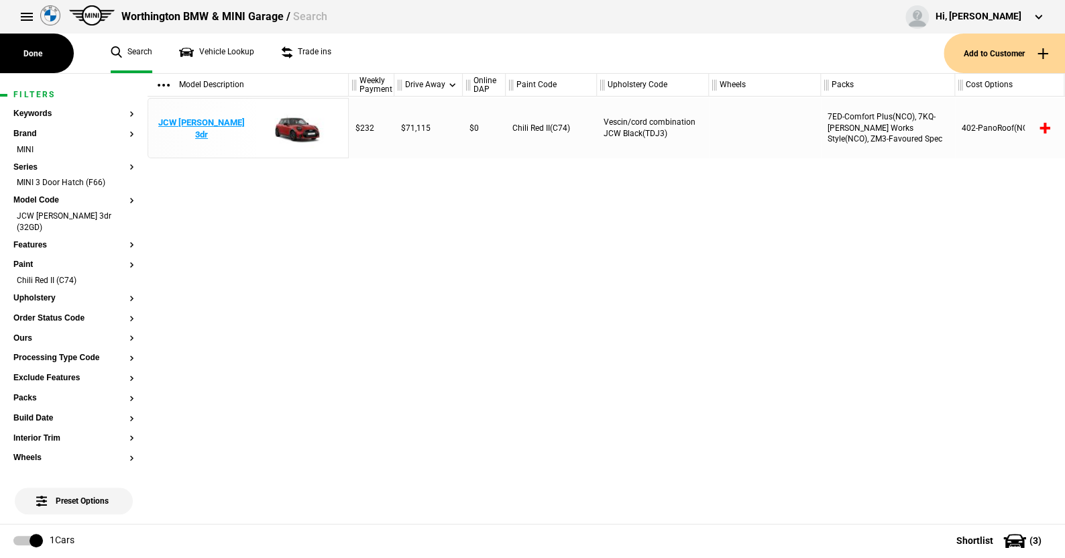
click at [298, 125] on img at bounding box center [294, 129] width 93 height 60
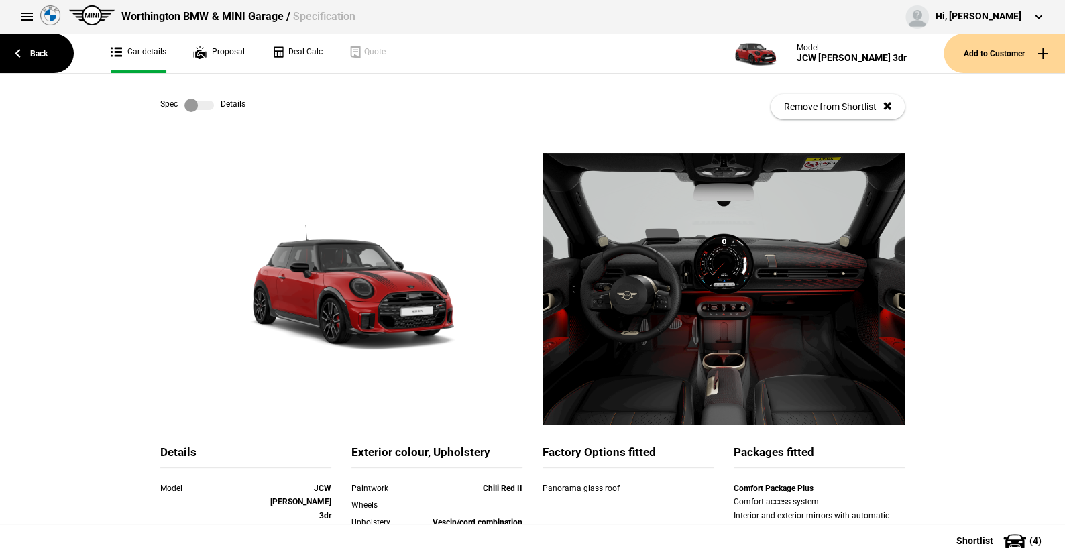
click at [203, 106] on label at bounding box center [199, 105] width 30 height 13
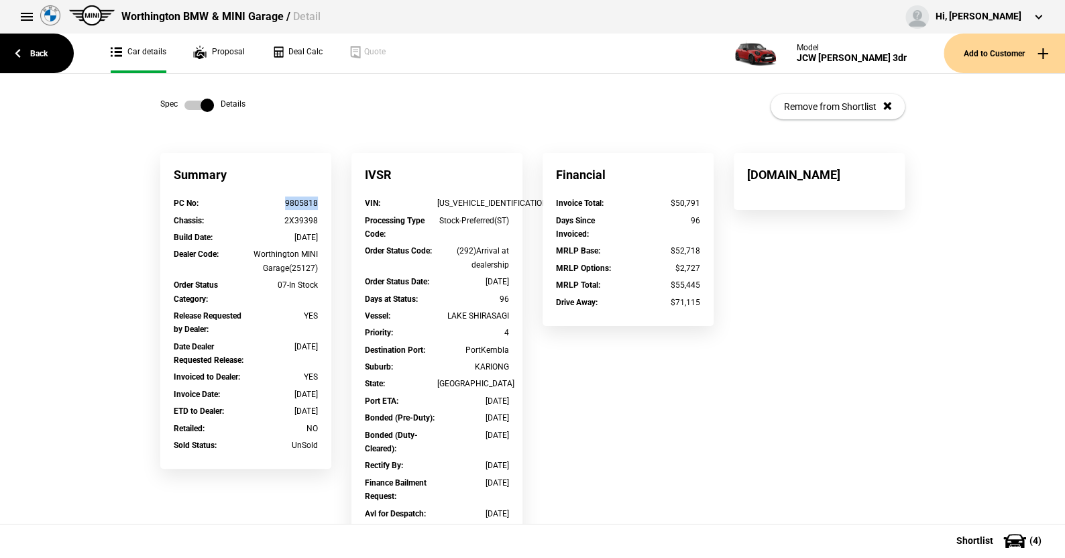
drag, startPoint x: 317, startPoint y: 202, endPoint x: 281, endPoint y: 203, distance: 36.3
click at [281, 203] on div "PC No : 9805818" at bounding box center [246, 205] width 164 height 17
copy div "9805818"
click at [184, 108] on label at bounding box center [199, 105] width 30 height 13
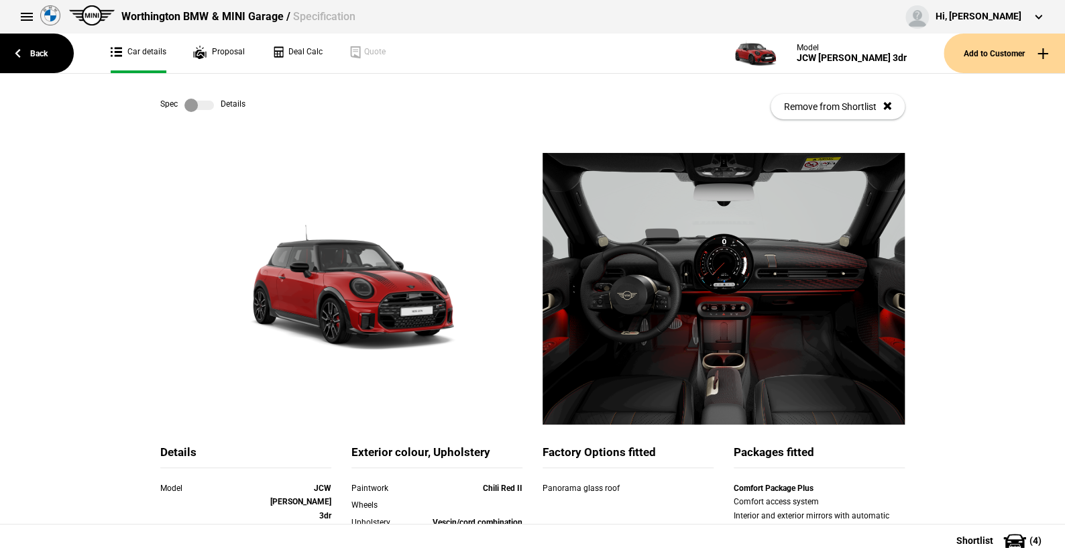
click at [199, 105] on label at bounding box center [199, 105] width 30 height 13
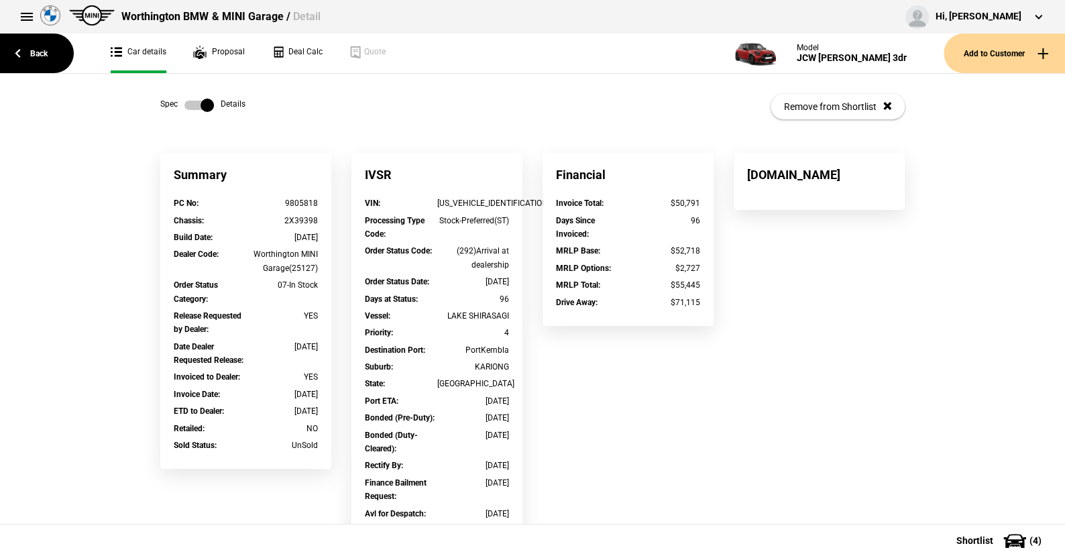
click at [186, 102] on label at bounding box center [199, 105] width 30 height 13
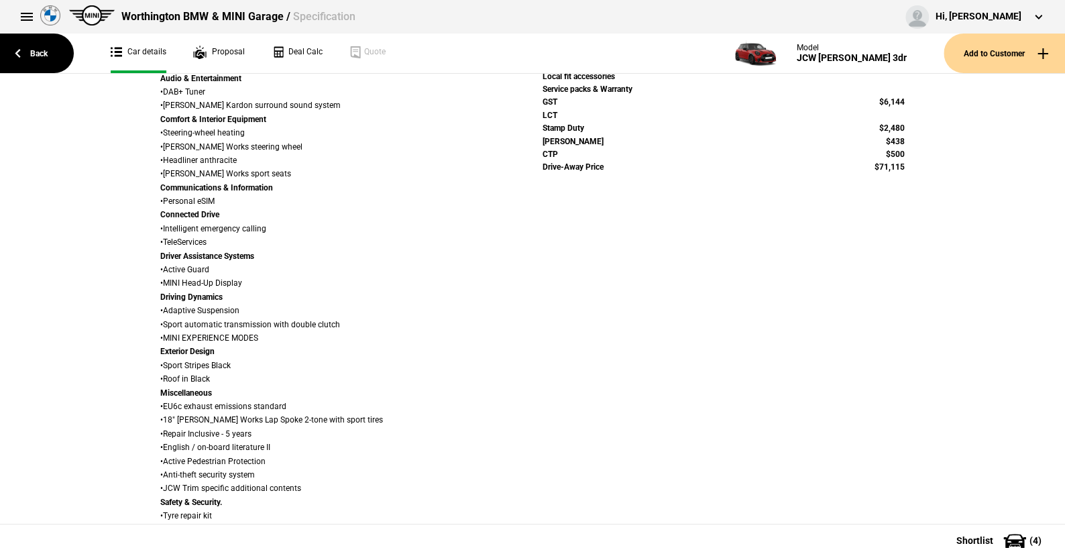
scroll to position [841, 0]
